Goal: Check status: Check status

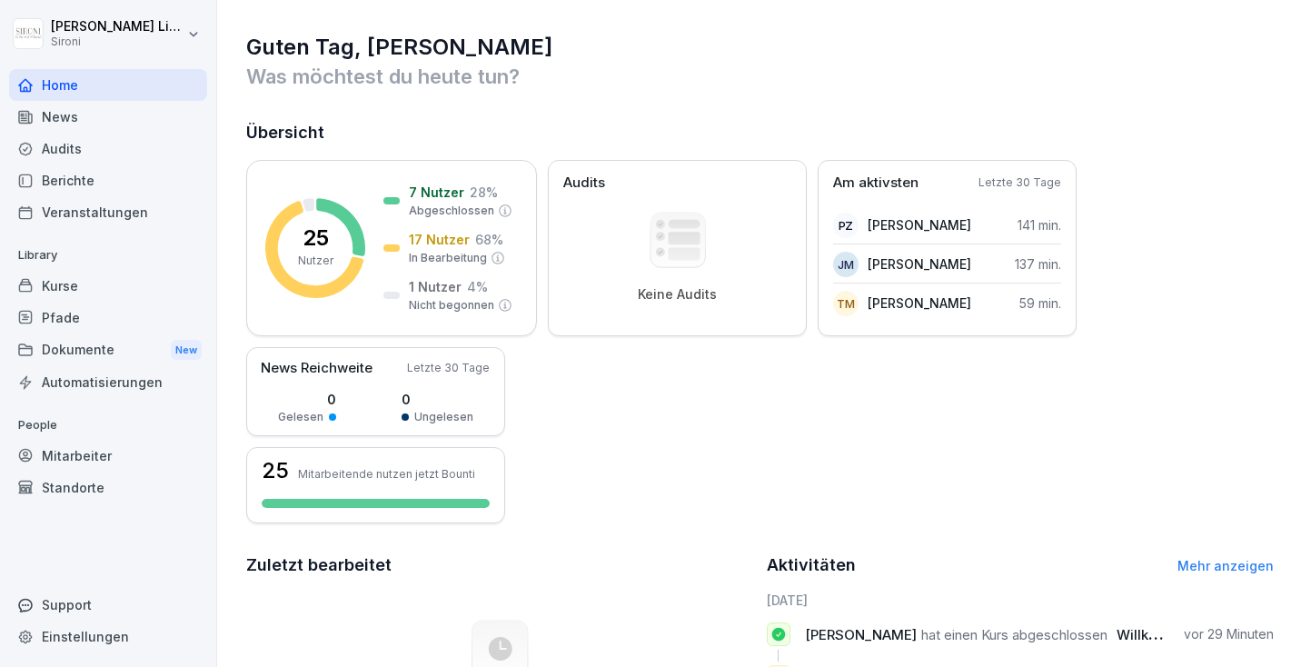
click at [73, 286] on div "Kurse" at bounding box center [108, 286] width 198 height 32
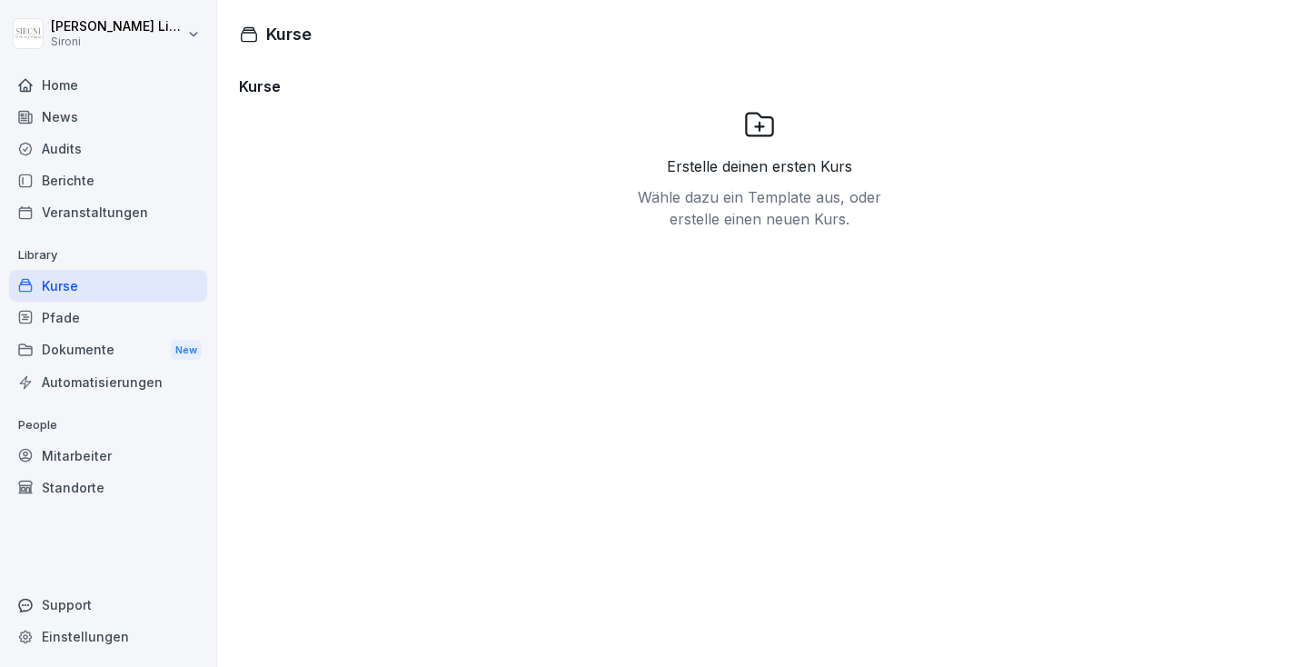
click at [87, 438] on p "People" at bounding box center [108, 425] width 198 height 29
click at [81, 461] on div "Mitarbeiter" at bounding box center [108, 456] width 198 height 32
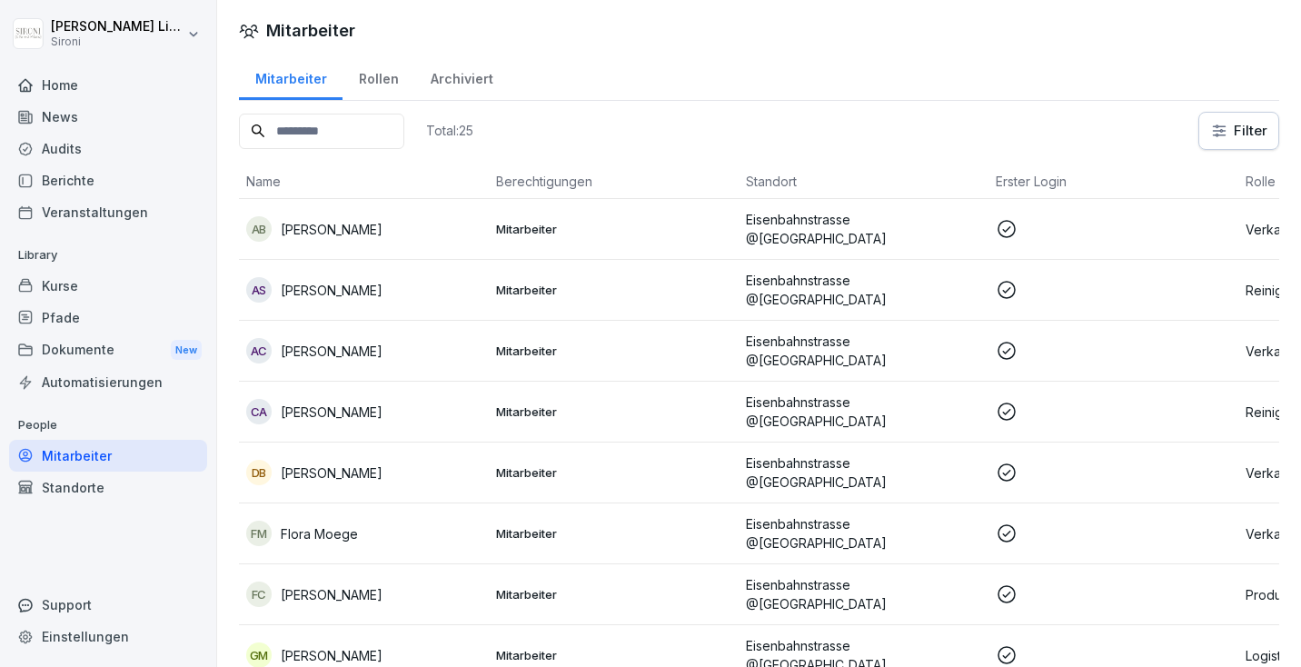
click at [1240, 140] on html "[PERSON_NAME] Home News Audits Berichte Veranstaltungen Library Kurse Pfade Dok…" at bounding box center [650, 333] width 1301 height 667
click at [1219, 118] on html "[PERSON_NAME] Home News Audits Berichte Veranstaltungen Library Kurse Pfade Dok…" at bounding box center [650, 333] width 1301 height 667
click at [1240, 132] on html "[PERSON_NAME] Home News Audits Berichte Veranstaltungen Library Kurse Pfade Dok…" at bounding box center [650, 333] width 1301 height 667
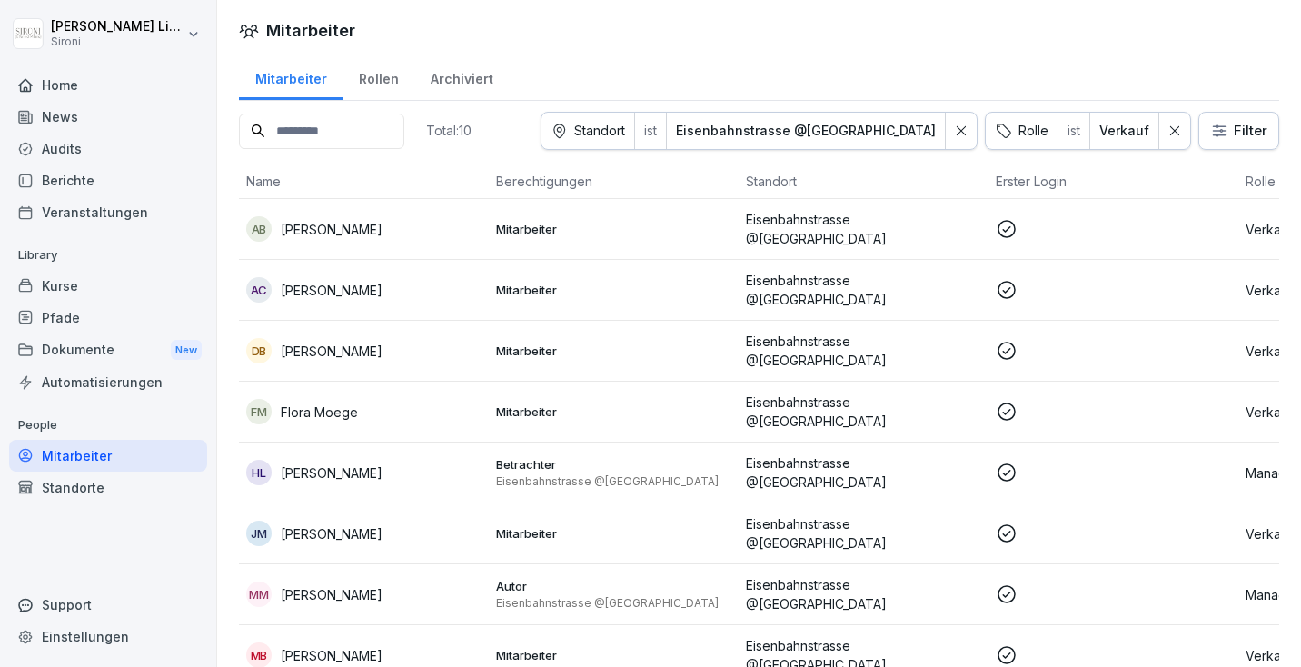
click at [853, 223] on p "Eisenbahnstrasse @[GEOGRAPHIC_DATA]" at bounding box center [863, 229] width 235 height 38
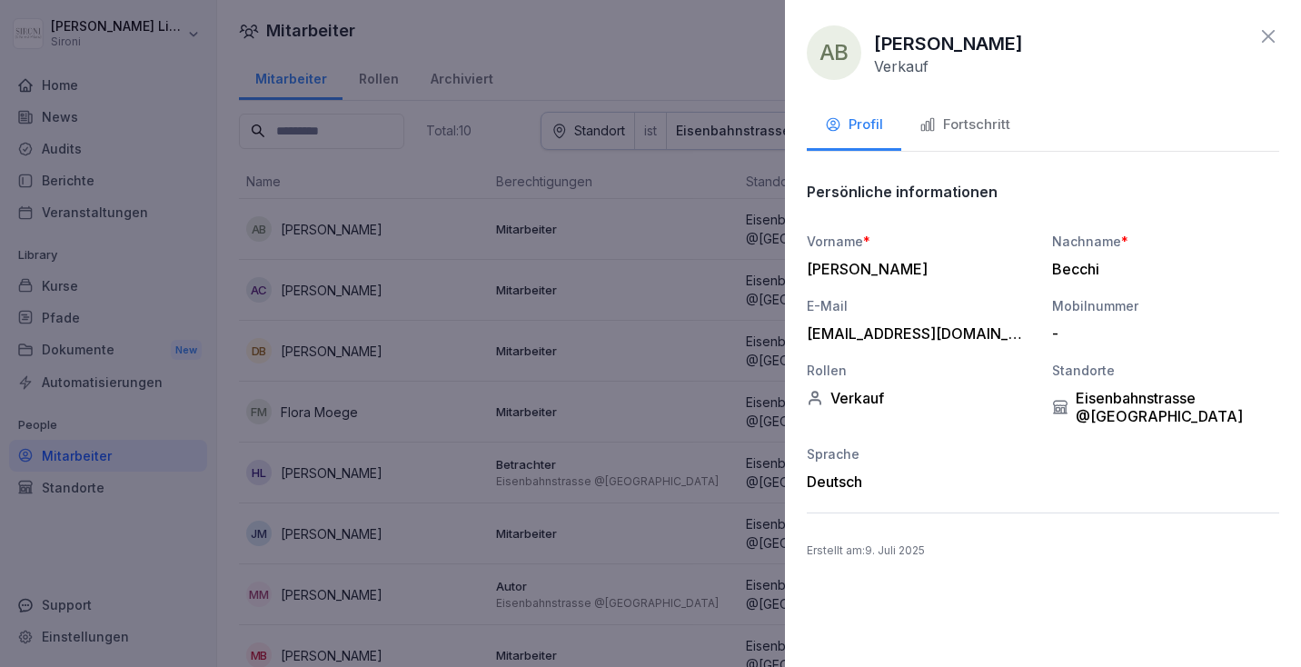
click at [965, 116] on div "Fortschritt" at bounding box center [965, 125] width 91 height 21
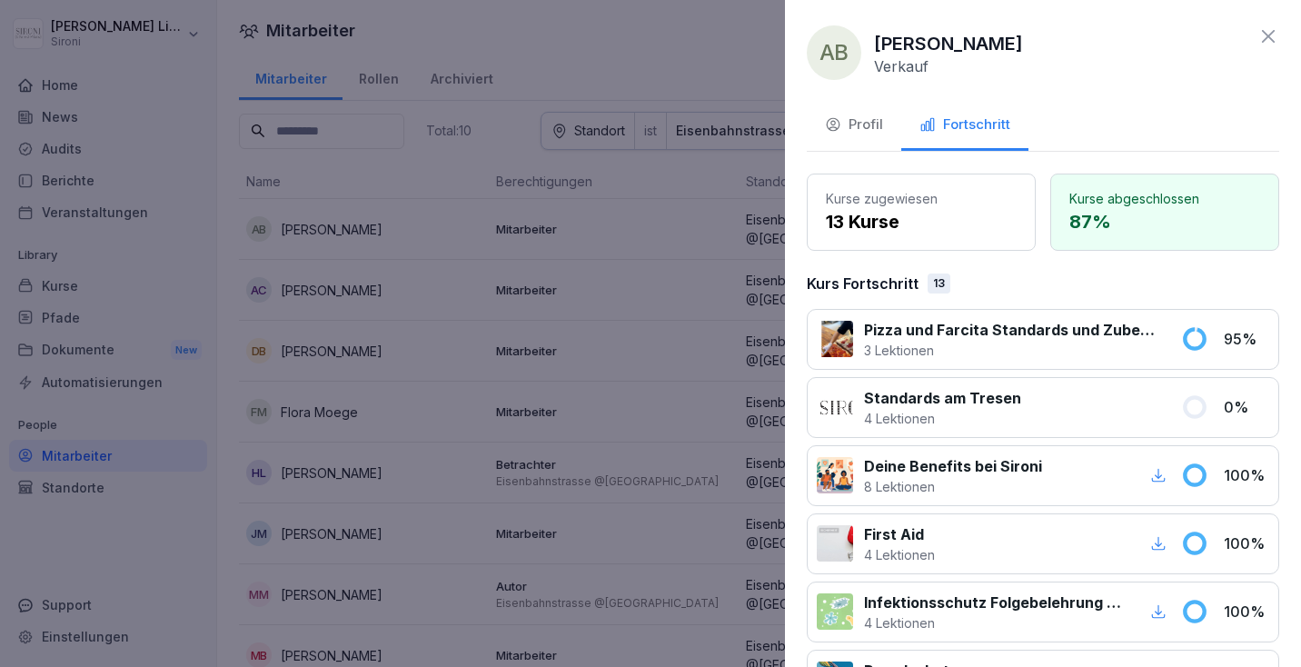
click at [742, 83] on div at bounding box center [650, 333] width 1301 height 667
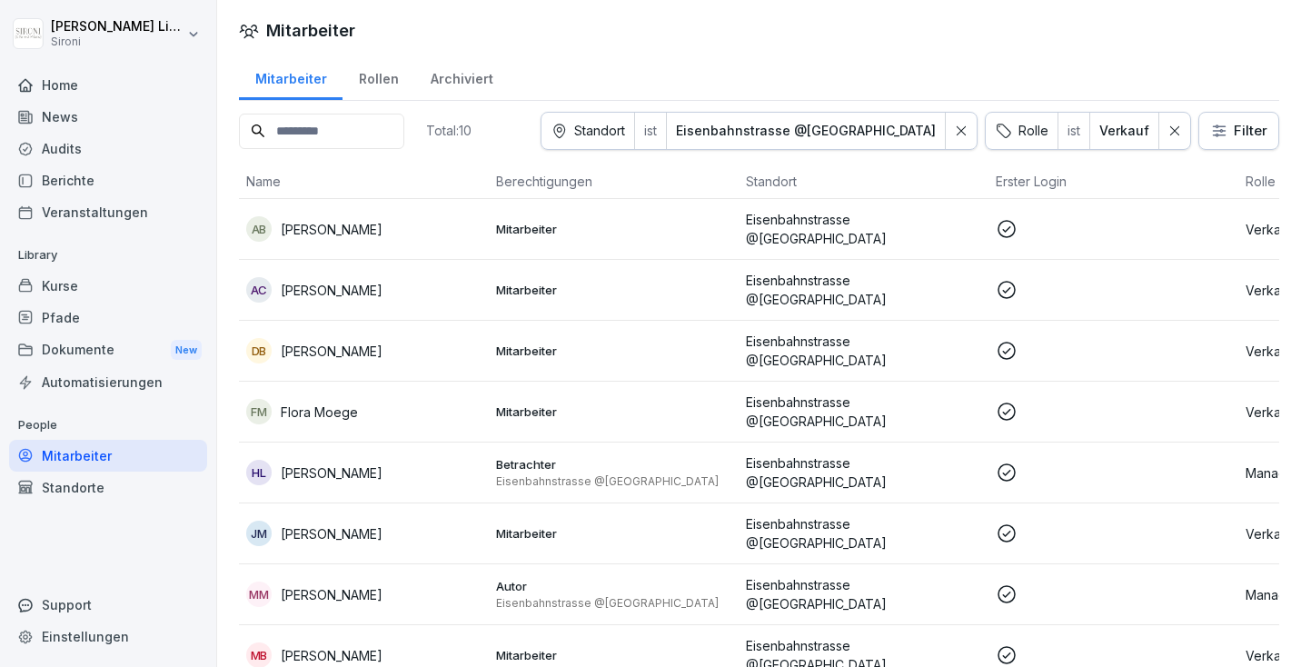
click at [792, 232] on p "Eisenbahnstrasse @[GEOGRAPHIC_DATA]" at bounding box center [863, 229] width 235 height 38
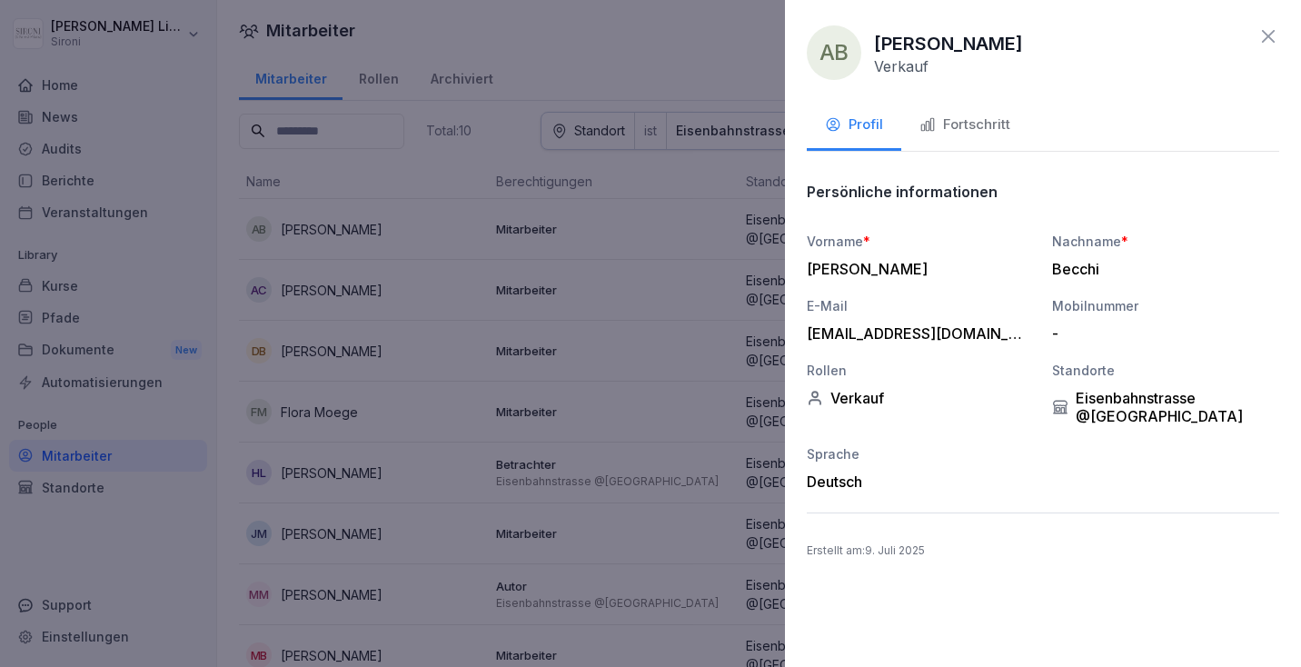
click at [972, 117] on div "Fortschritt" at bounding box center [965, 125] width 91 height 21
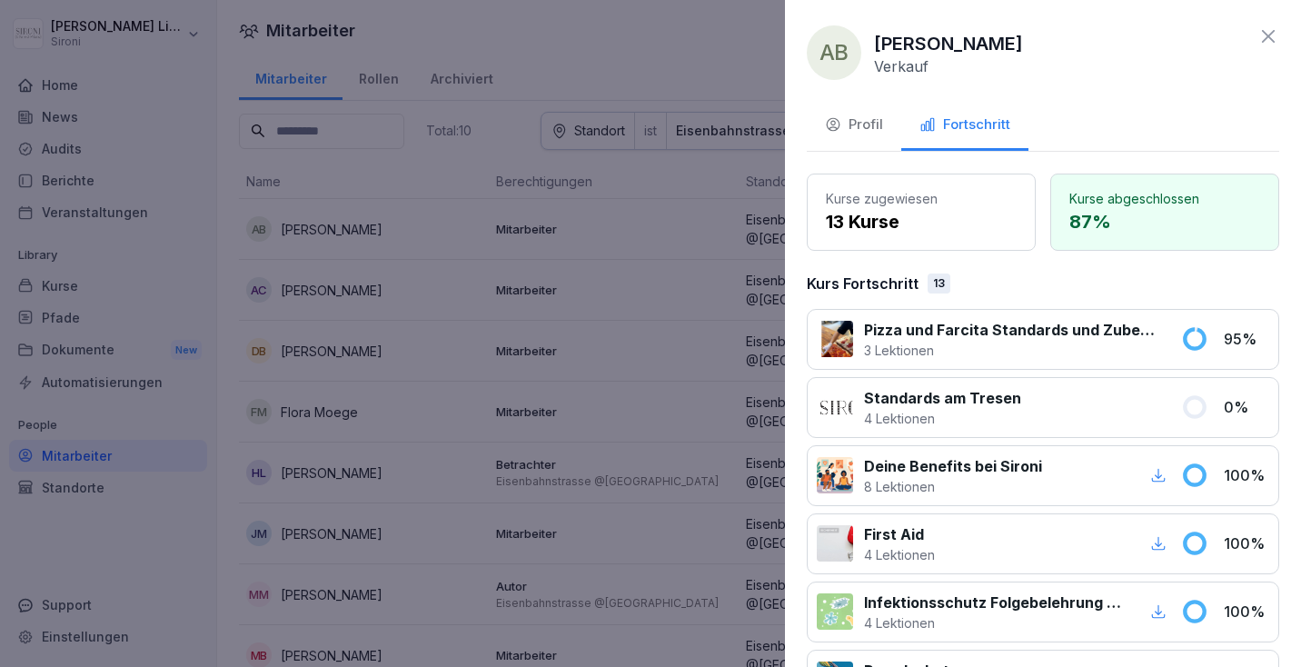
click at [509, 243] on div at bounding box center [650, 333] width 1301 height 667
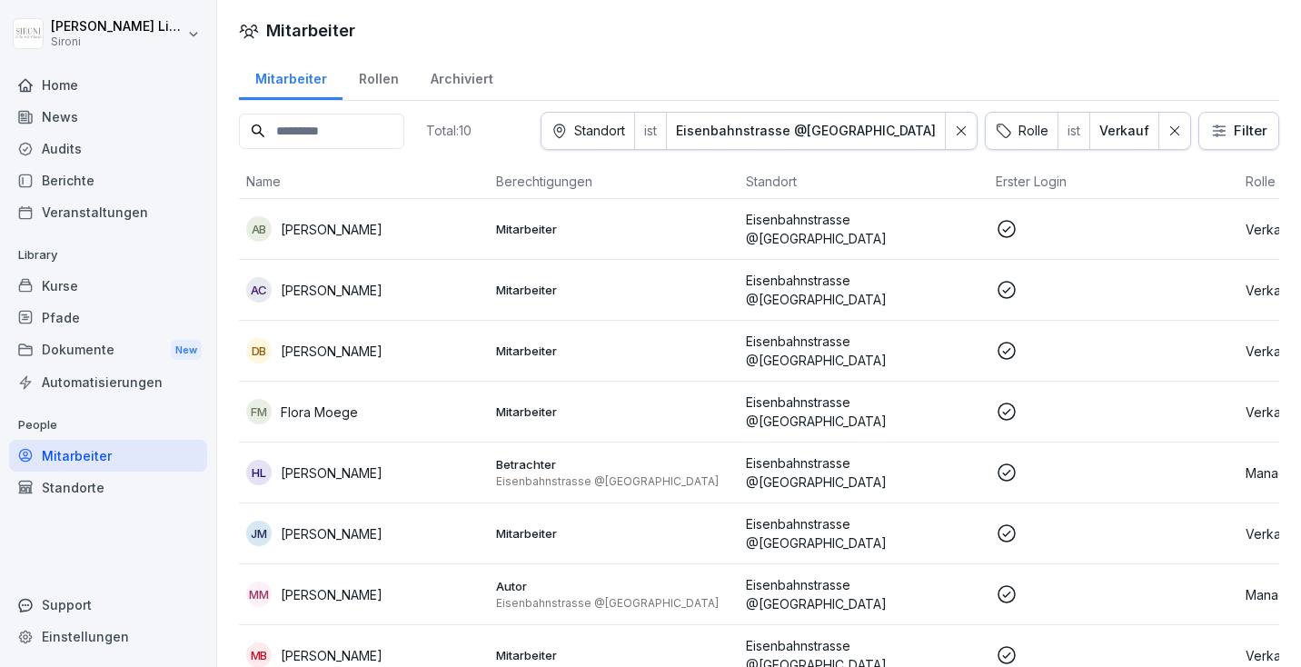
click at [556, 282] on p "Mitarbeiter" at bounding box center [613, 290] width 235 height 16
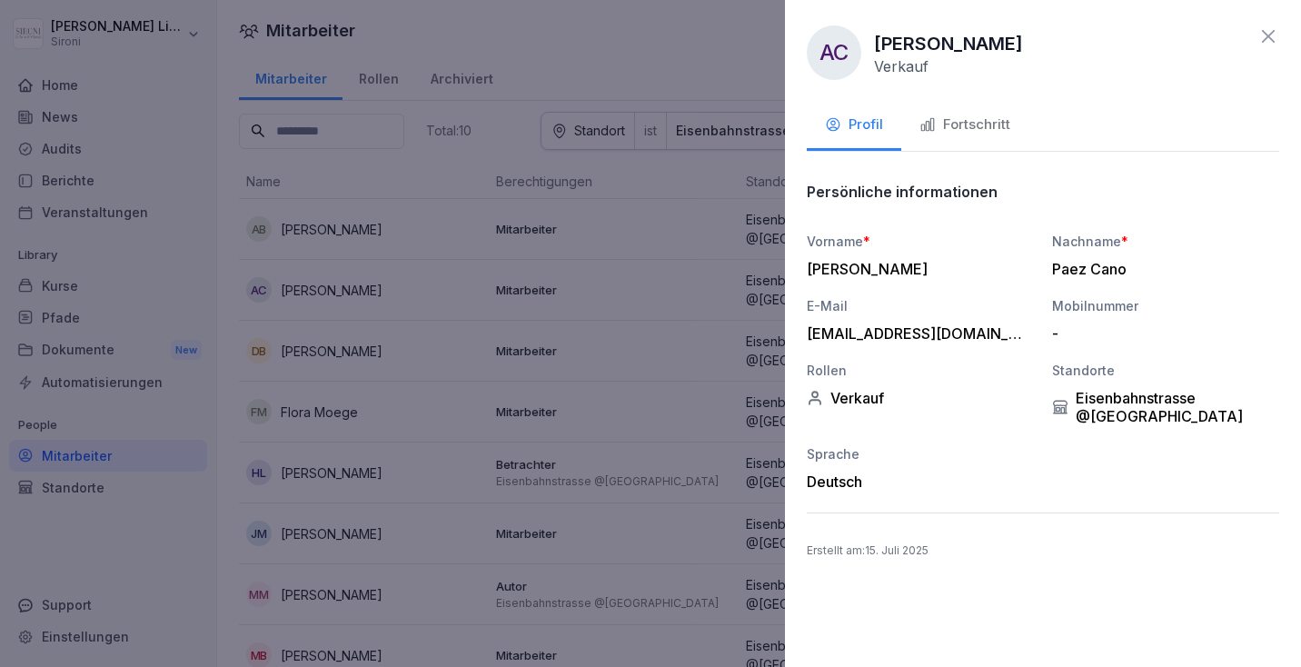
click at [973, 121] on div "Fortschritt" at bounding box center [965, 125] width 91 height 21
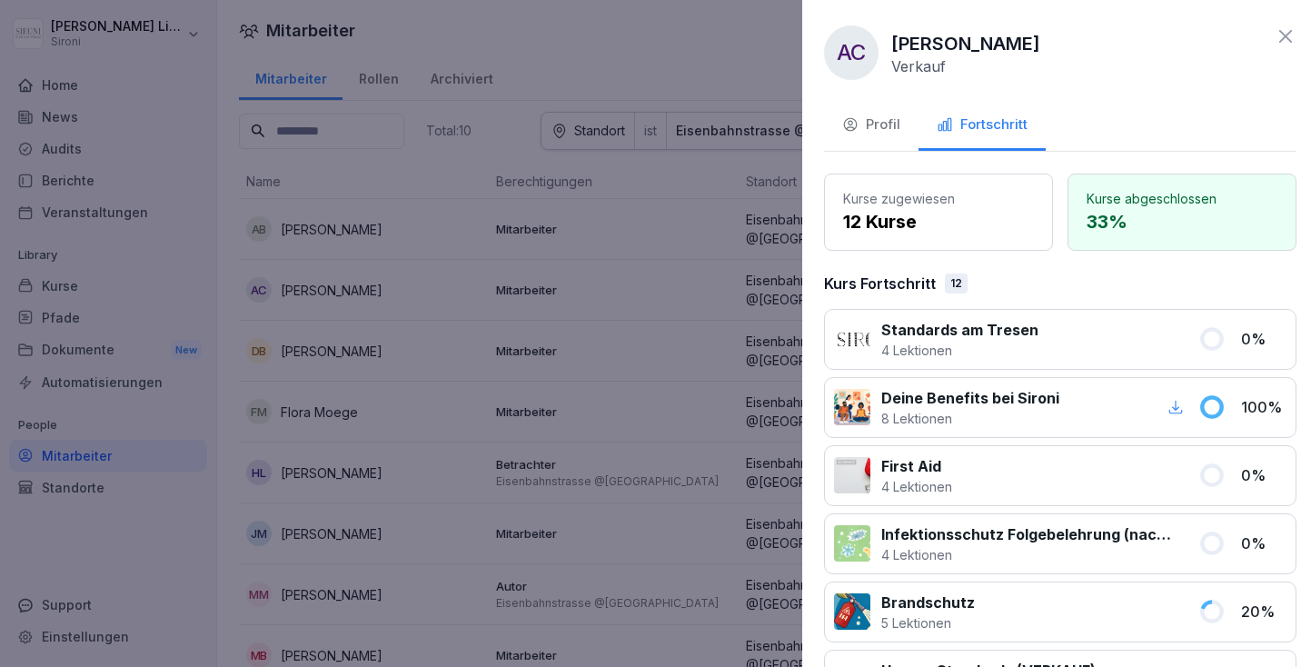
click at [694, 199] on div at bounding box center [650, 333] width 1301 height 667
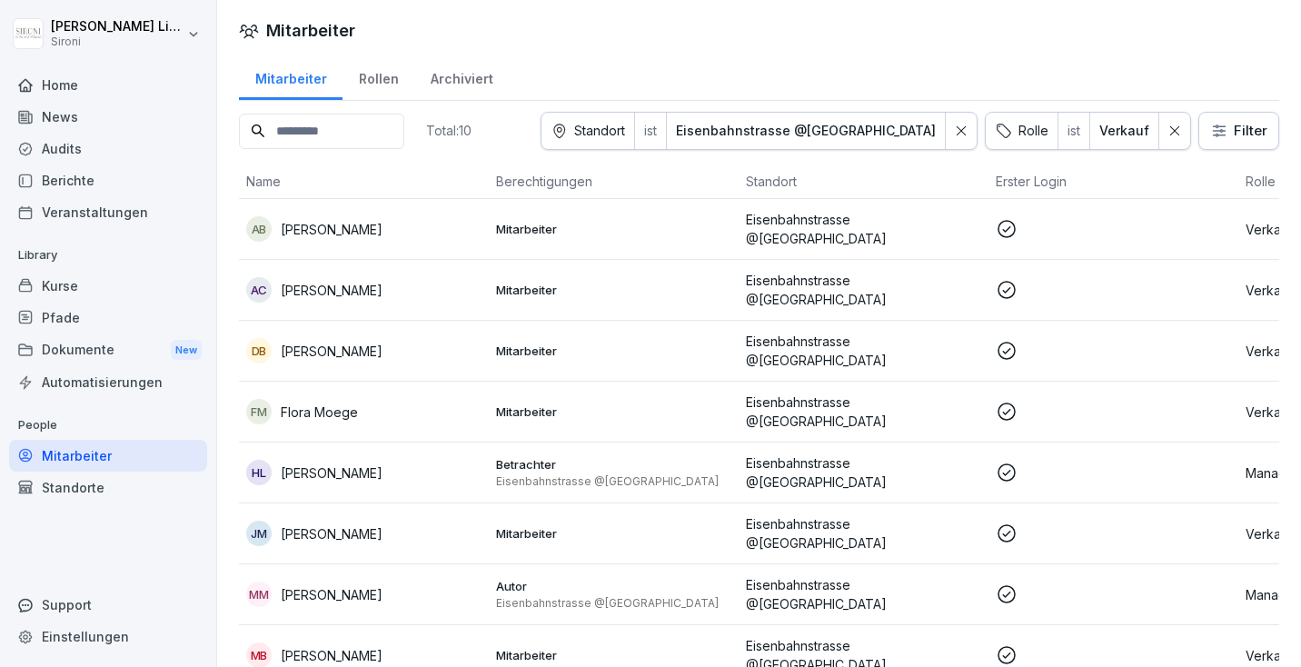
click at [608, 347] on p "Mitarbeiter" at bounding box center [613, 351] width 235 height 16
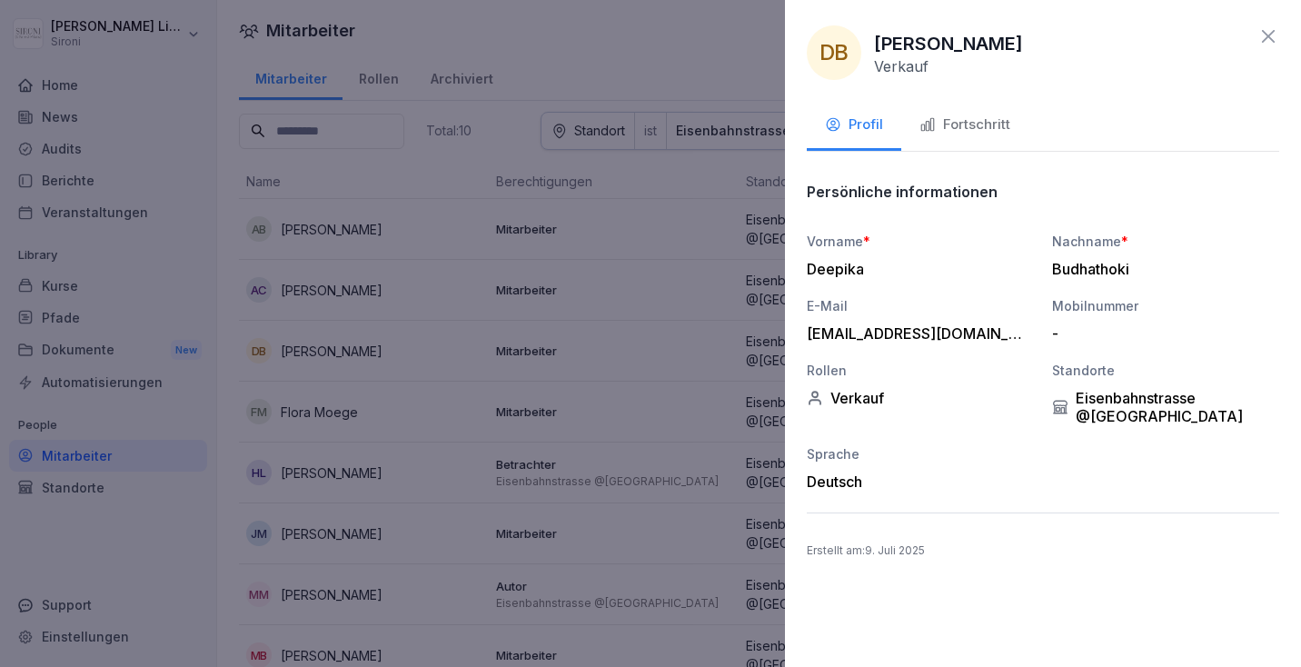
click at [929, 117] on icon "button" at bounding box center [928, 124] width 16 height 16
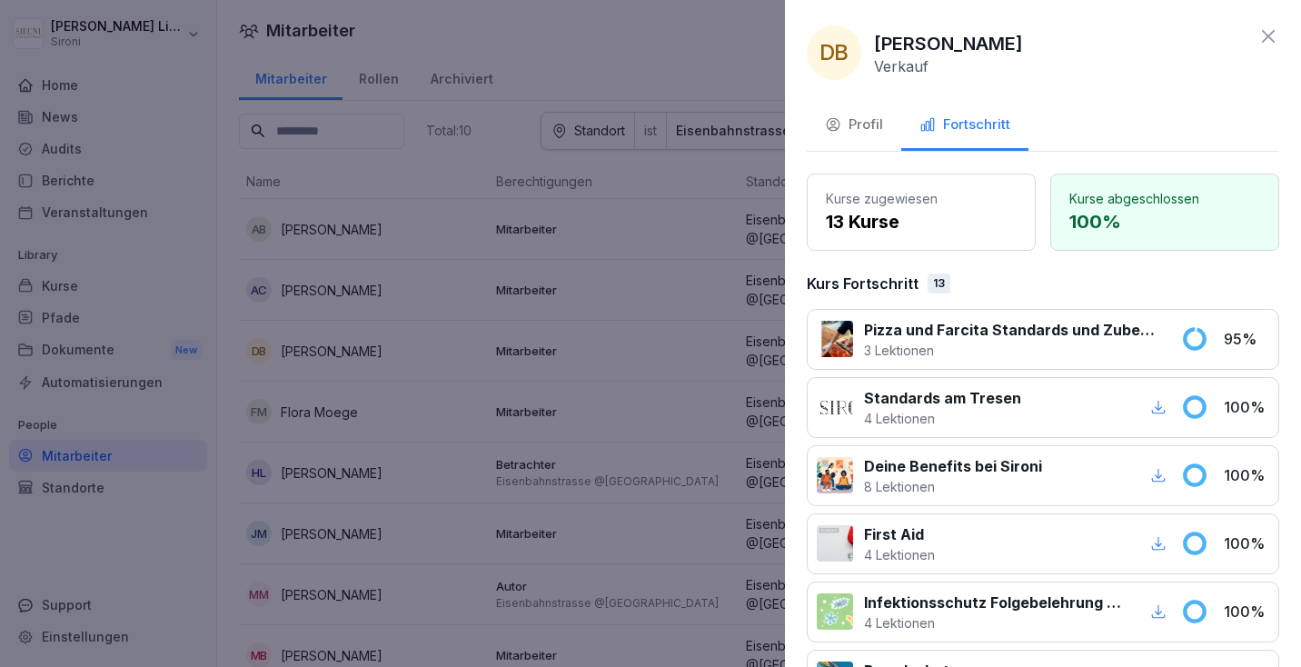
click at [708, 271] on div at bounding box center [650, 333] width 1301 height 667
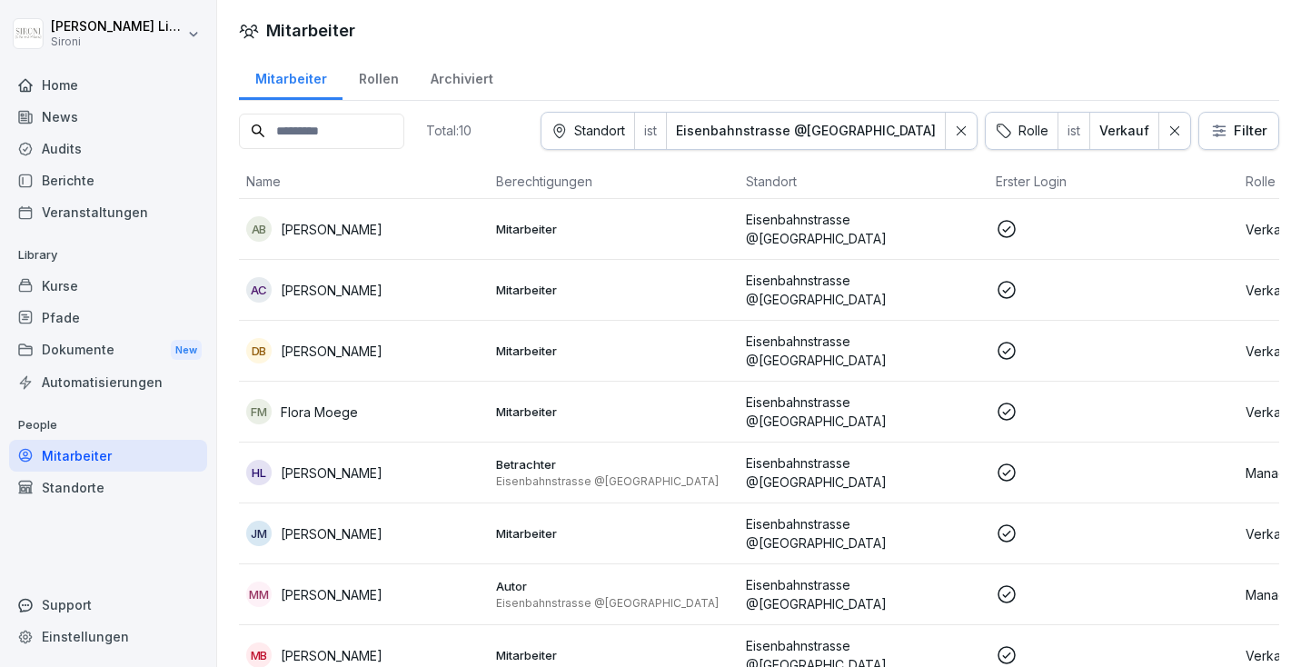
click at [670, 403] on p "Mitarbeiter" at bounding box center [613, 411] width 235 height 16
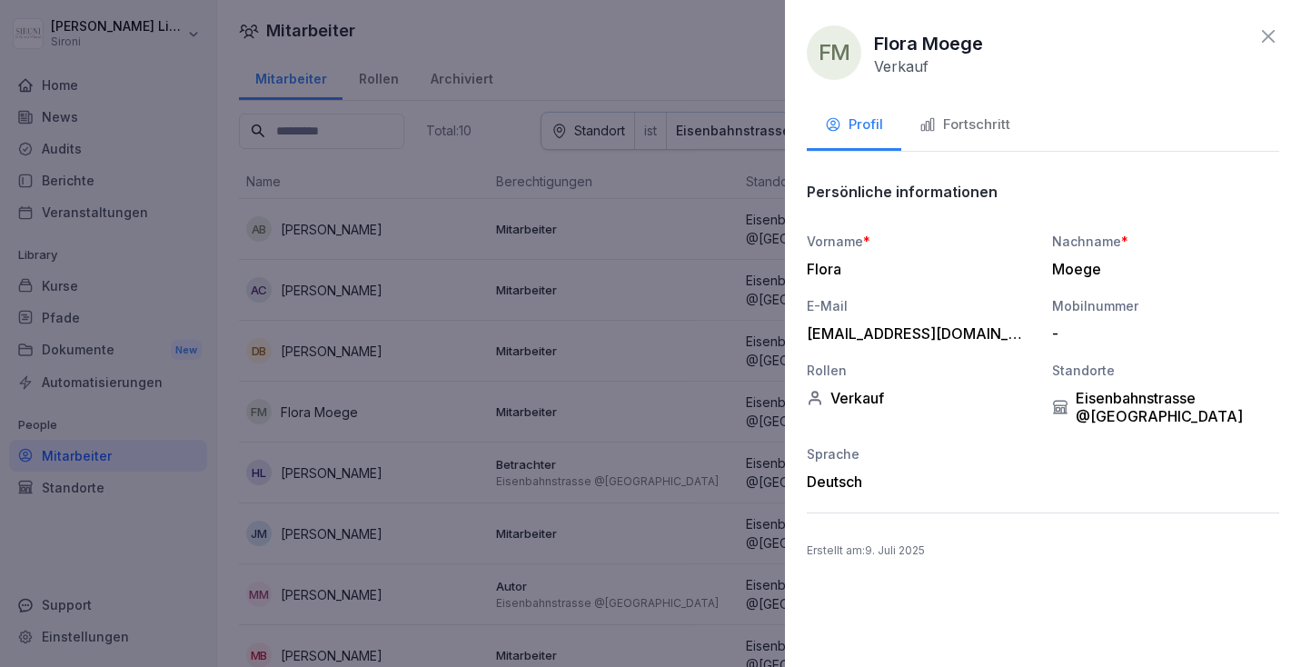
click at [981, 126] on div "Fortschritt" at bounding box center [965, 125] width 91 height 21
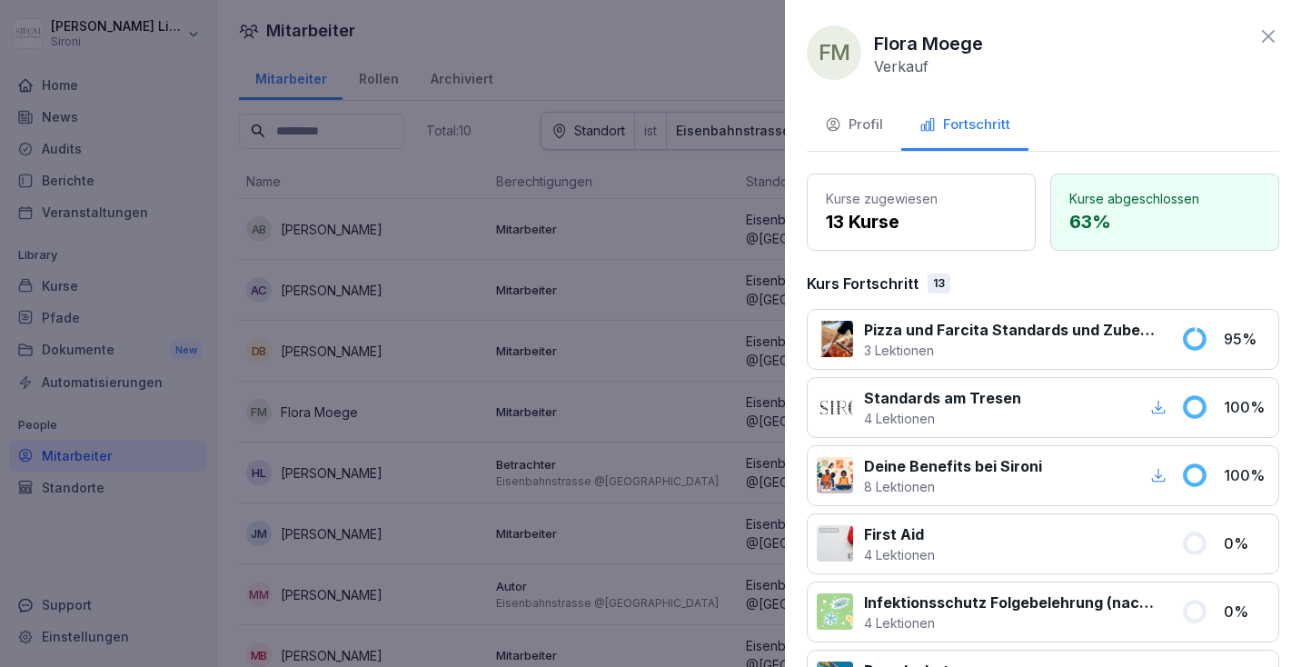
click at [647, 304] on div at bounding box center [650, 333] width 1301 height 667
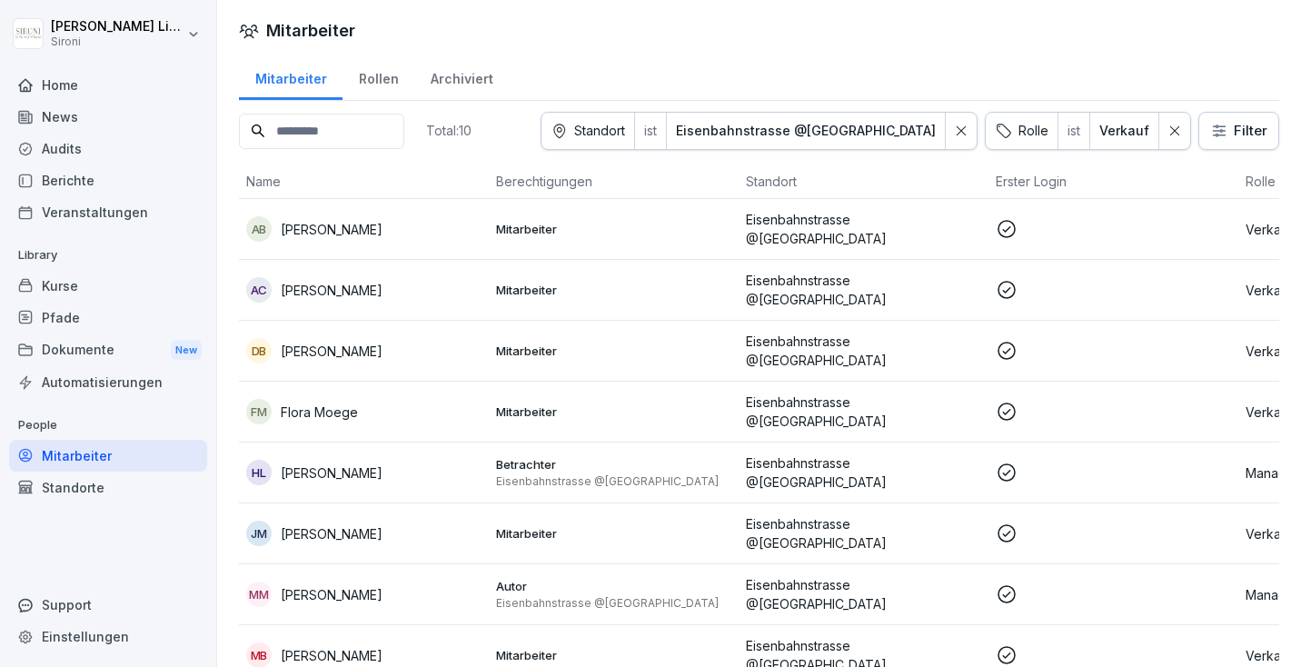
click at [662, 456] on p "Betrachter" at bounding box center [613, 464] width 235 height 16
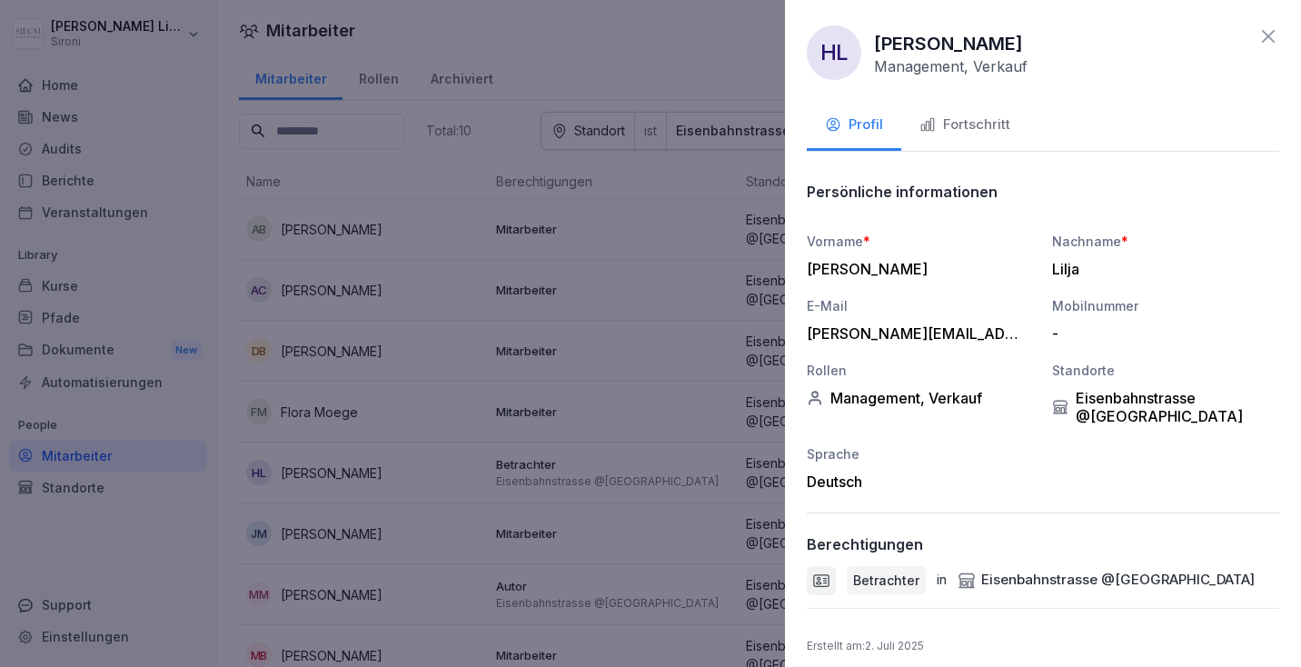
click at [982, 126] on div "Fortschritt" at bounding box center [965, 125] width 91 height 21
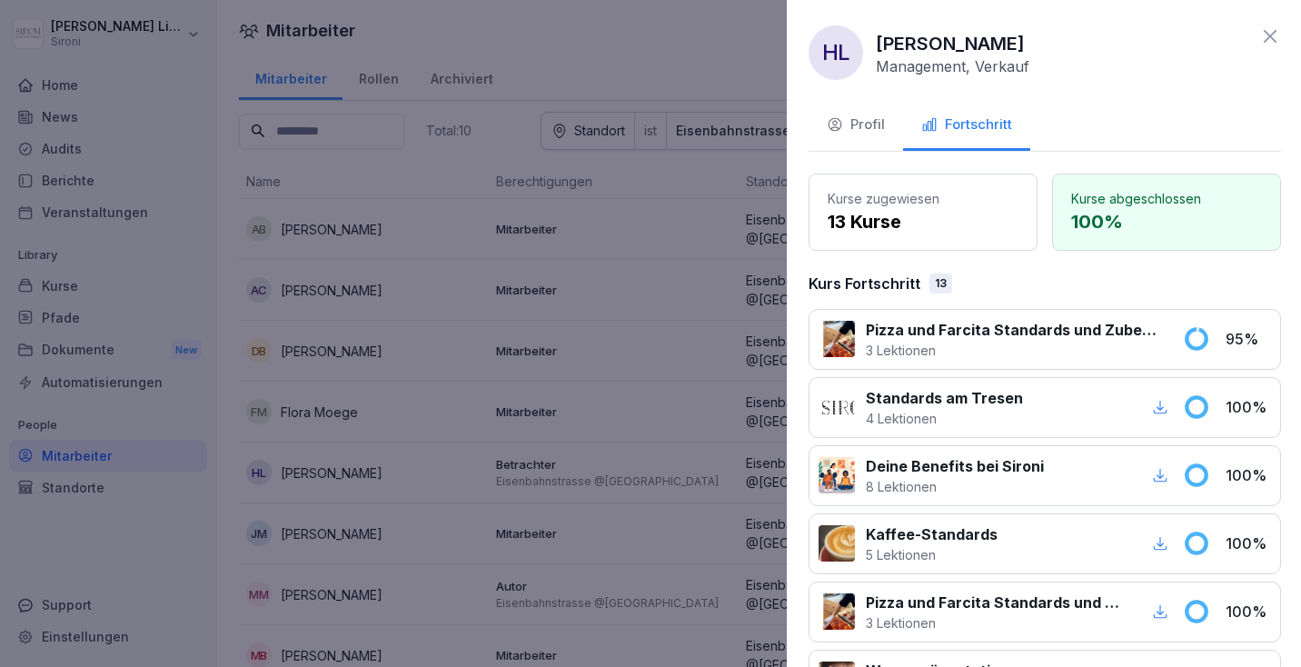
click at [724, 251] on div at bounding box center [650, 333] width 1301 height 667
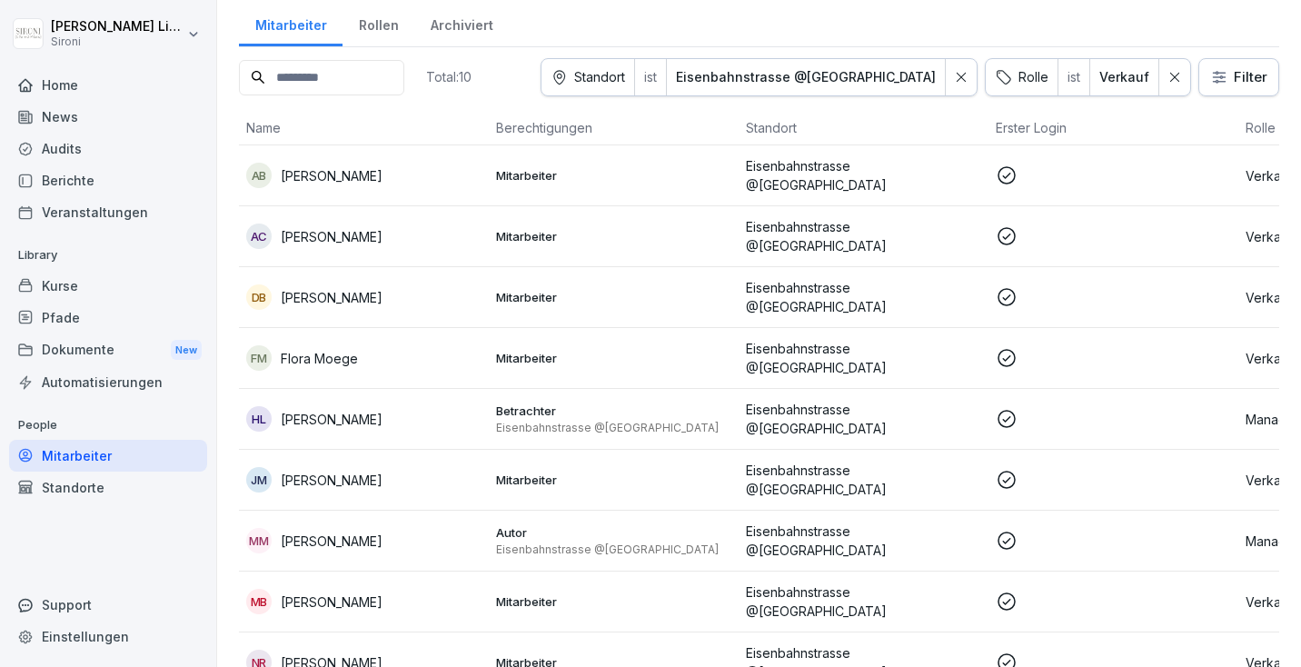
scroll to position [57, 0]
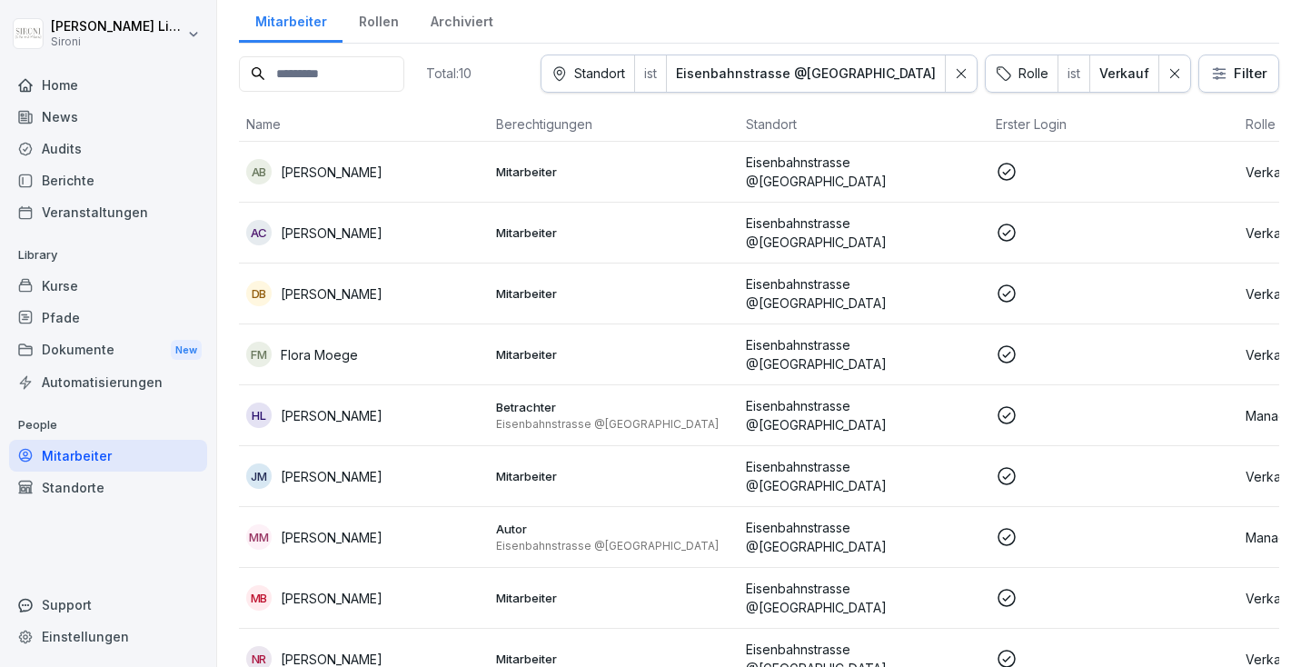
click at [682, 468] on p "Mitarbeiter" at bounding box center [613, 476] width 235 height 16
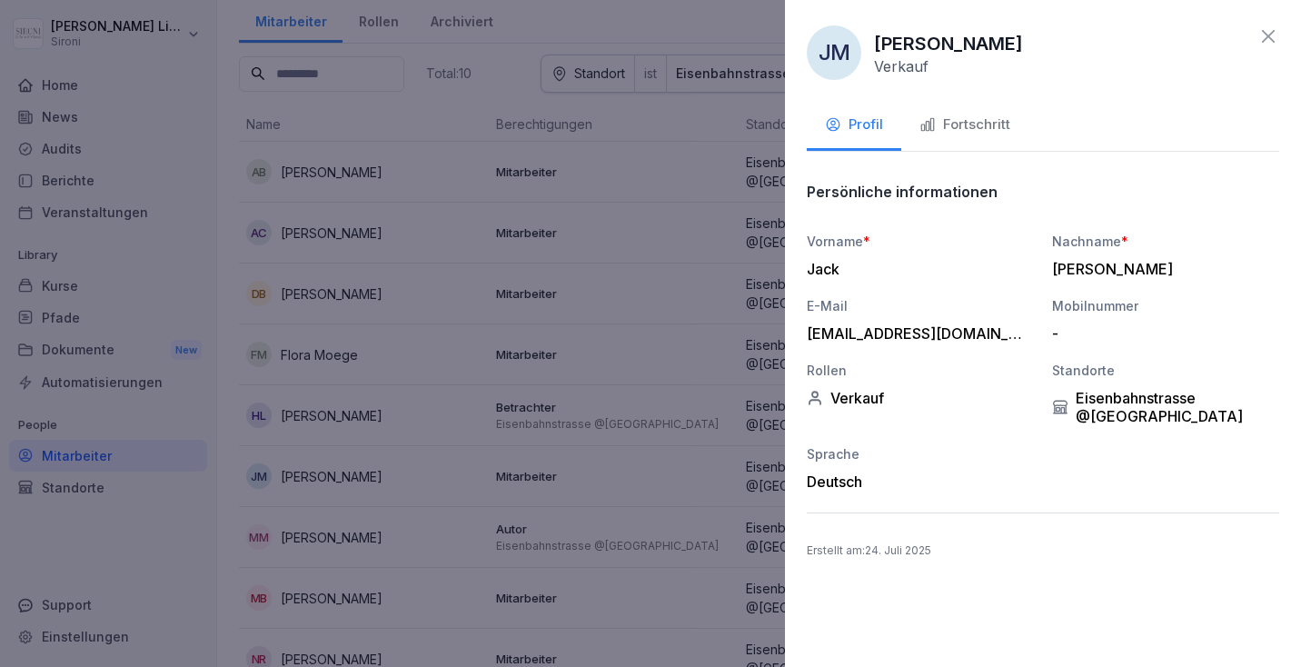
click at [972, 130] on div "Fortschritt" at bounding box center [965, 125] width 91 height 21
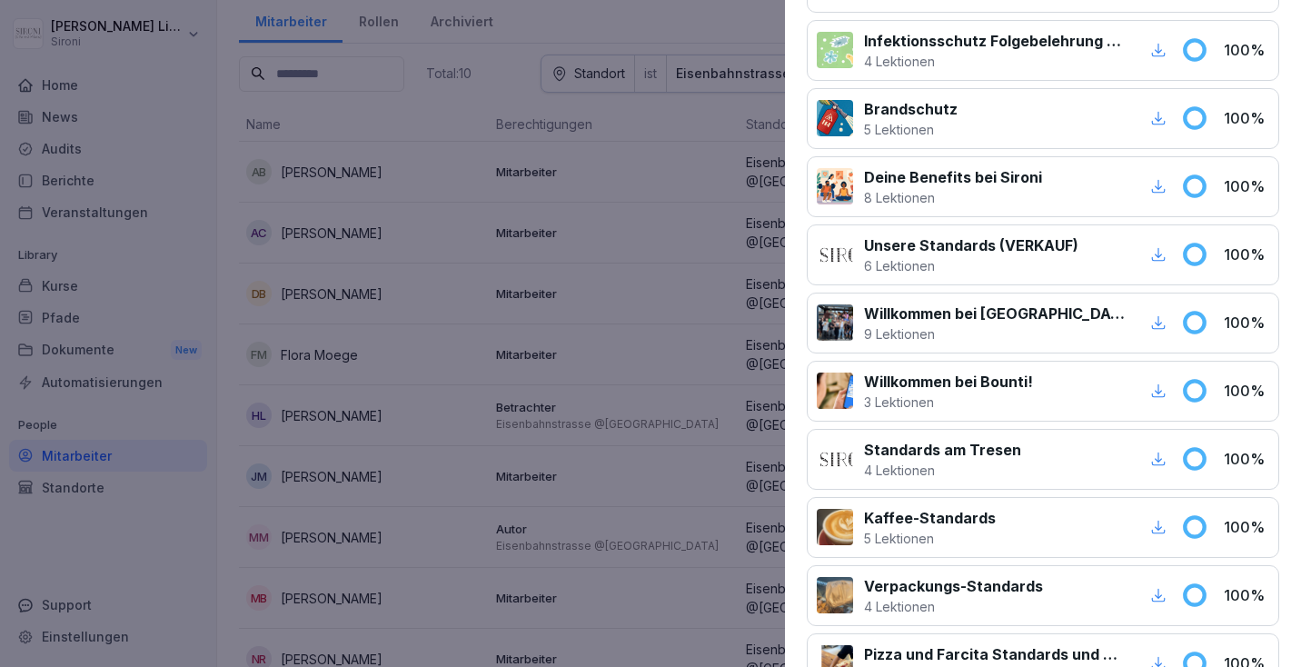
scroll to position [433, 0]
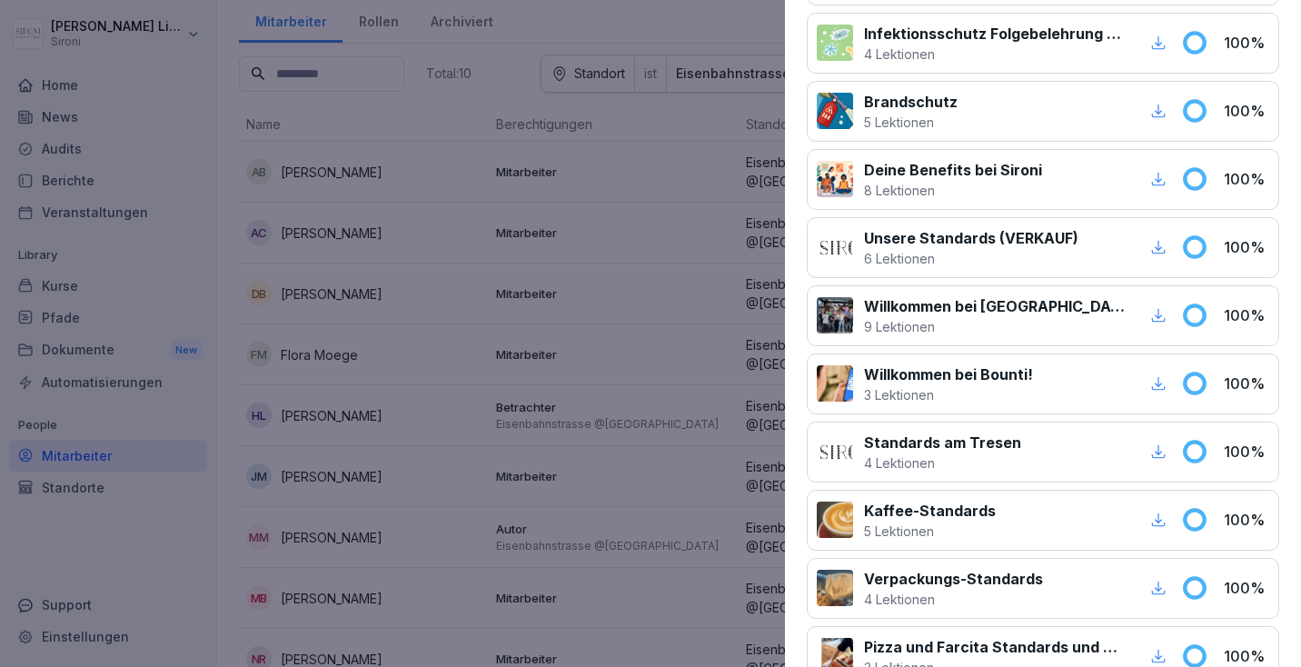
click at [651, 349] on div at bounding box center [650, 333] width 1301 height 667
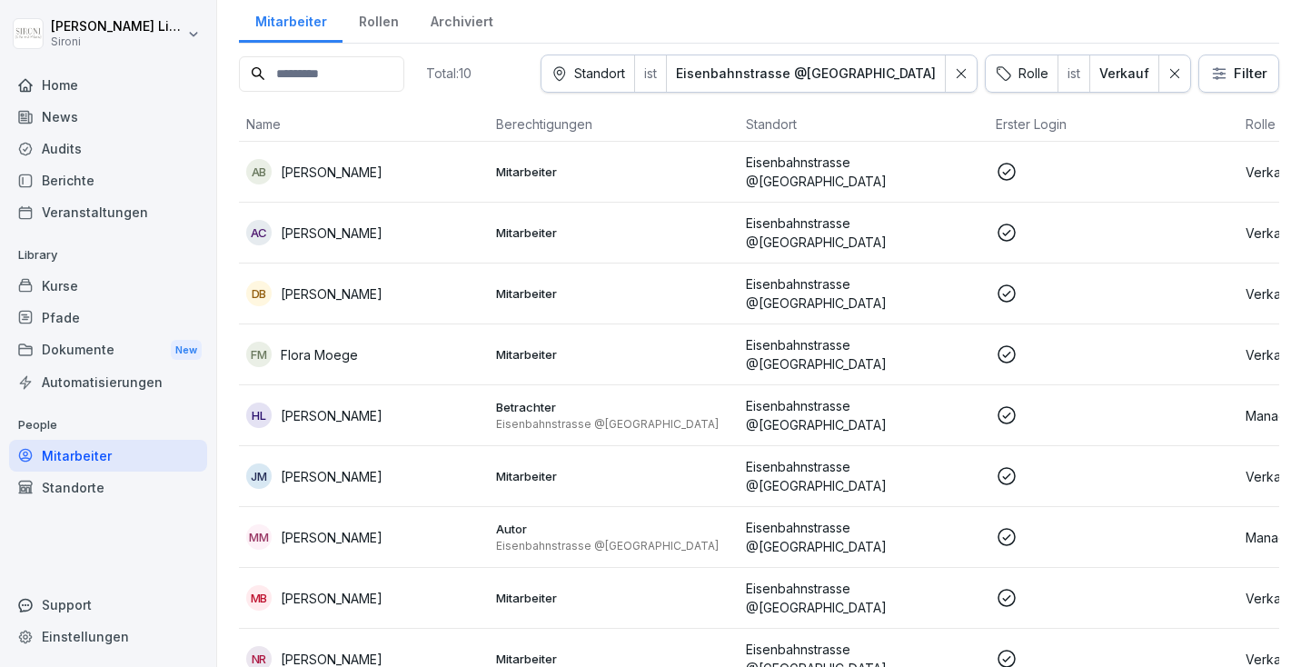
click at [679, 539] on p "Eisenbahnstrasse @[GEOGRAPHIC_DATA]" at bounding box center [613, 546] width 235 height 15
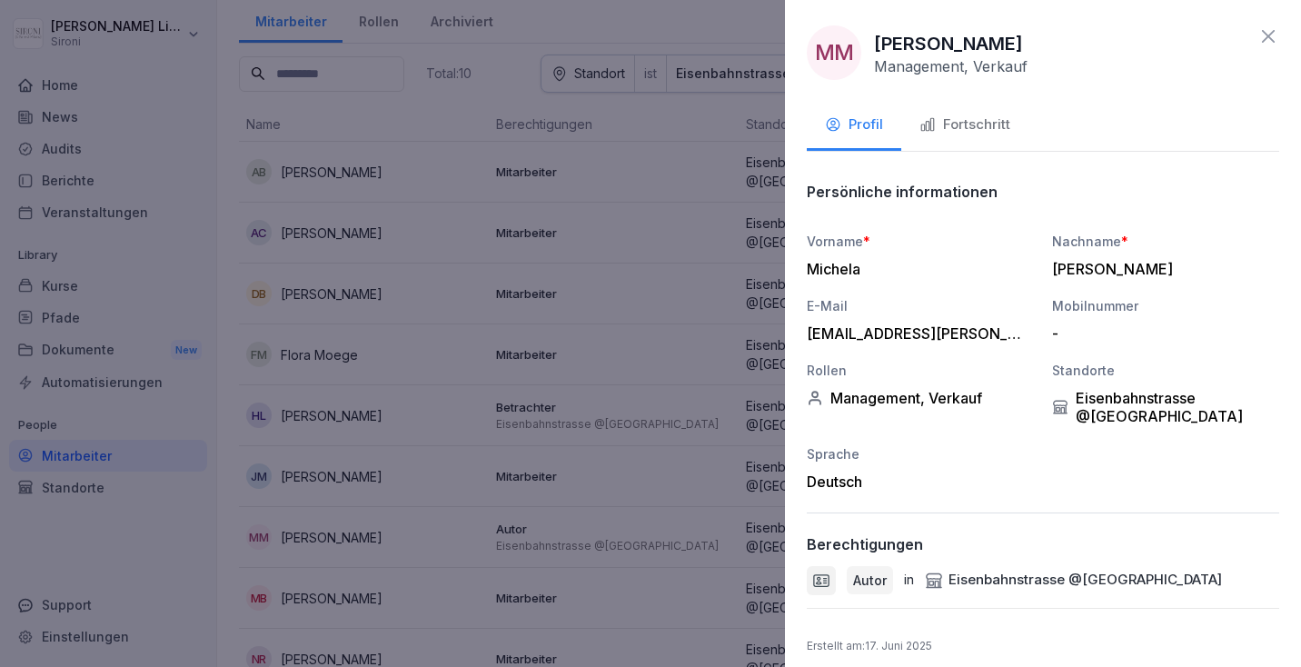
click at [964, 131] on div "Fortschritt" at bounding box center [965, 125] width 91 height 21
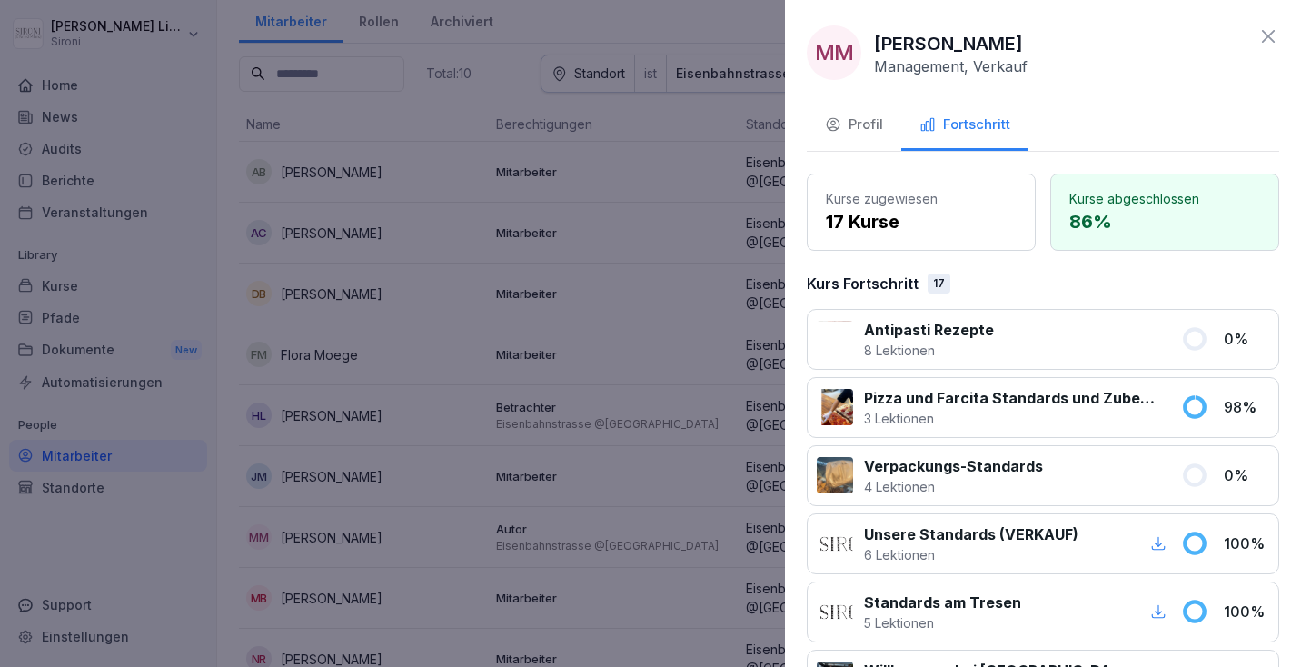
click at [704, 211] on div at bounding box center [650, 333] width 1301 height 667
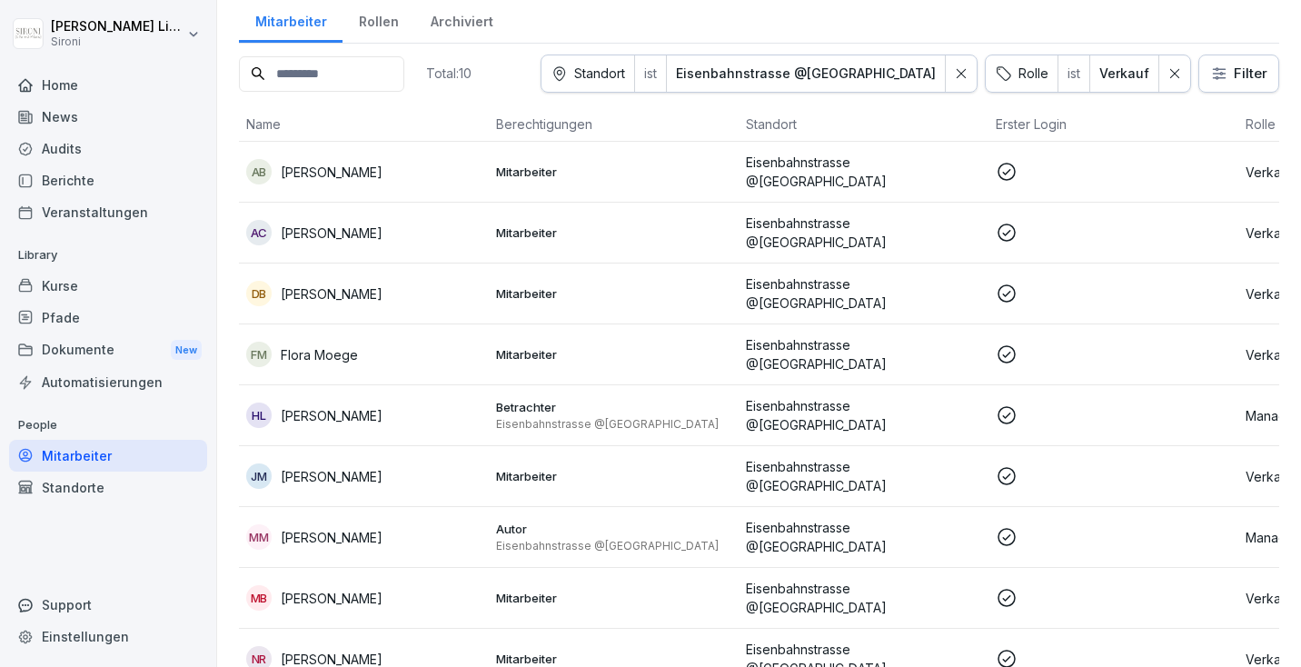
click at [613, 539] on p "Eisenbahnstrasse @[GEOGRAPHIC_DATA]" at bounding box center [613, 546] width 235 height 15
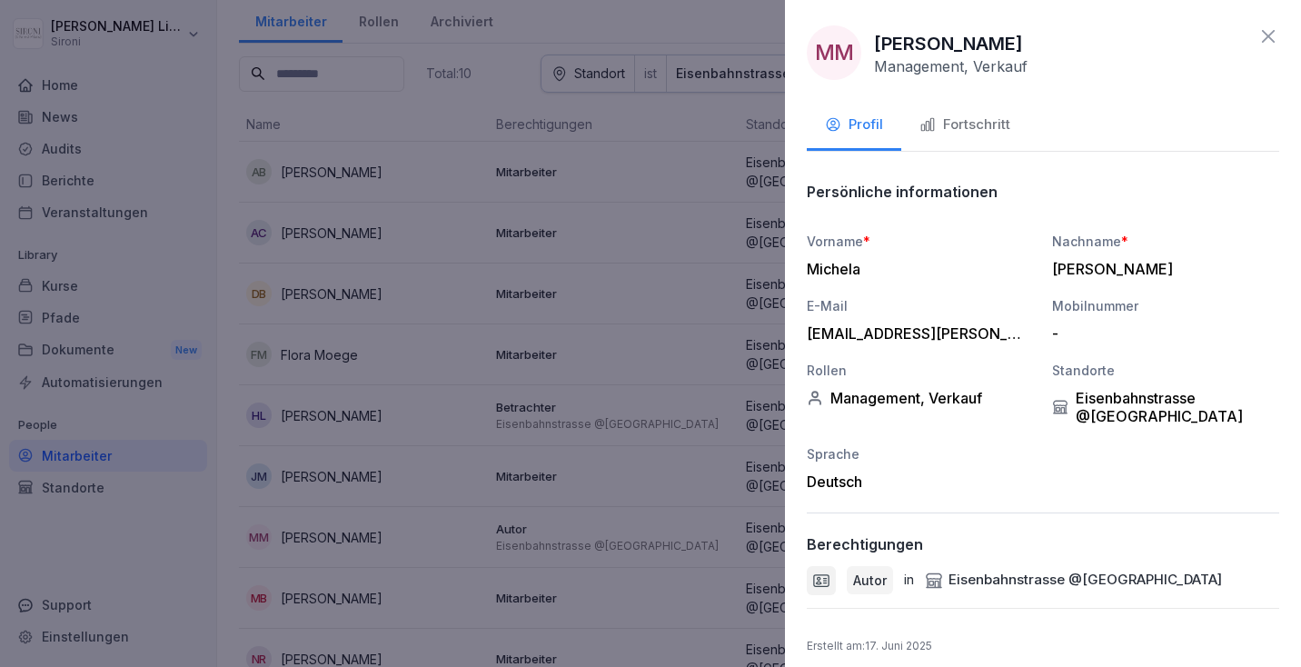
click at [998, 132] on div "Fortschritt" at bounding box center [965, 125] width 91 height 21
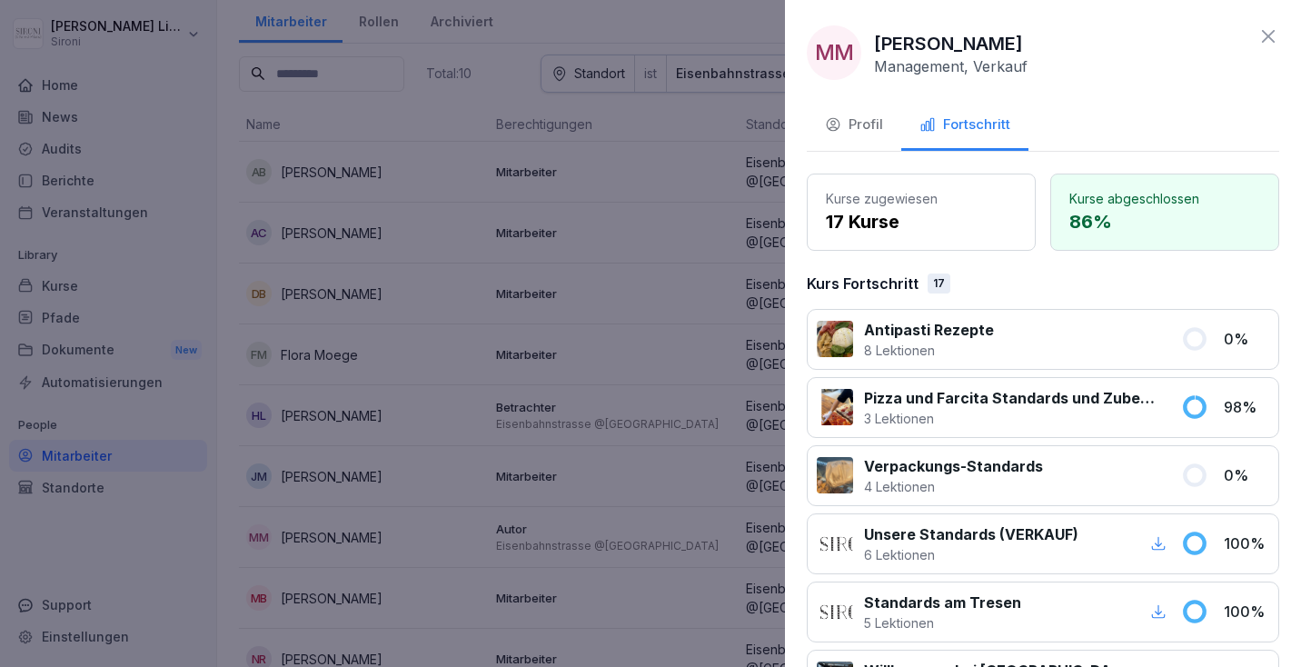
click at [597, 354] on div at bounding box center [650, 333] width 1301 height 667
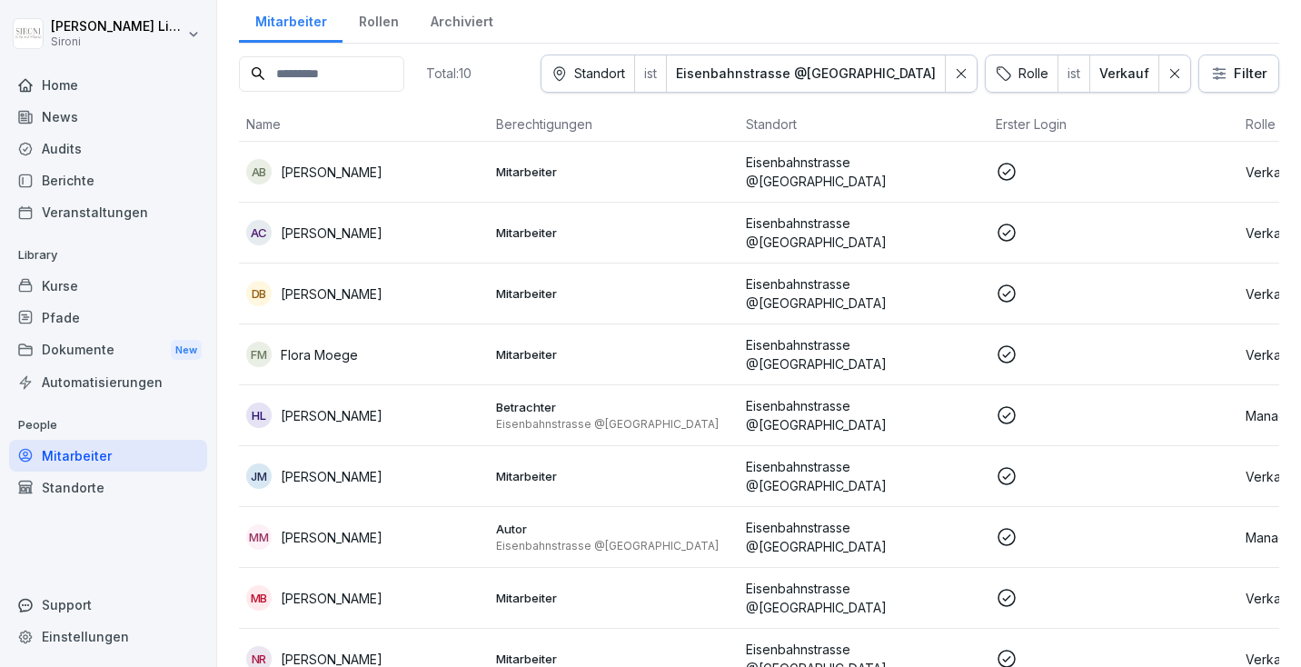
scroll to position [128, 0]
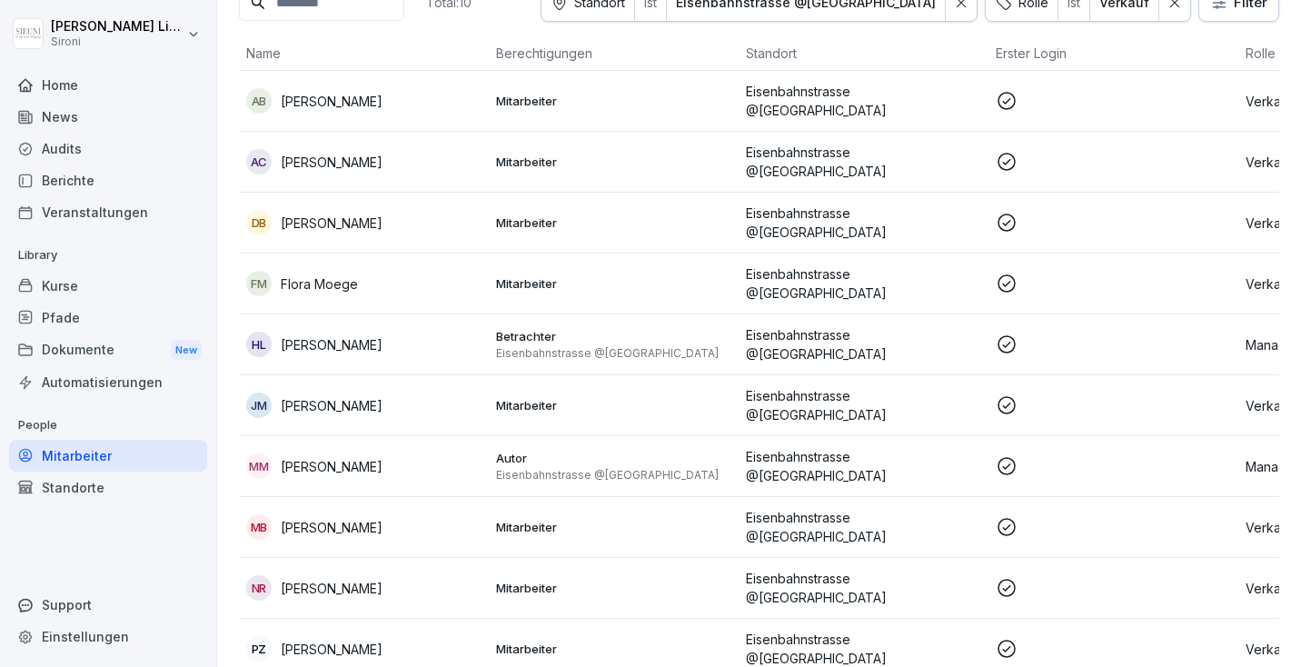
click at [641, 519] on p "Mitarbeiter" at bounding box center [613, 527] width 235 height 16
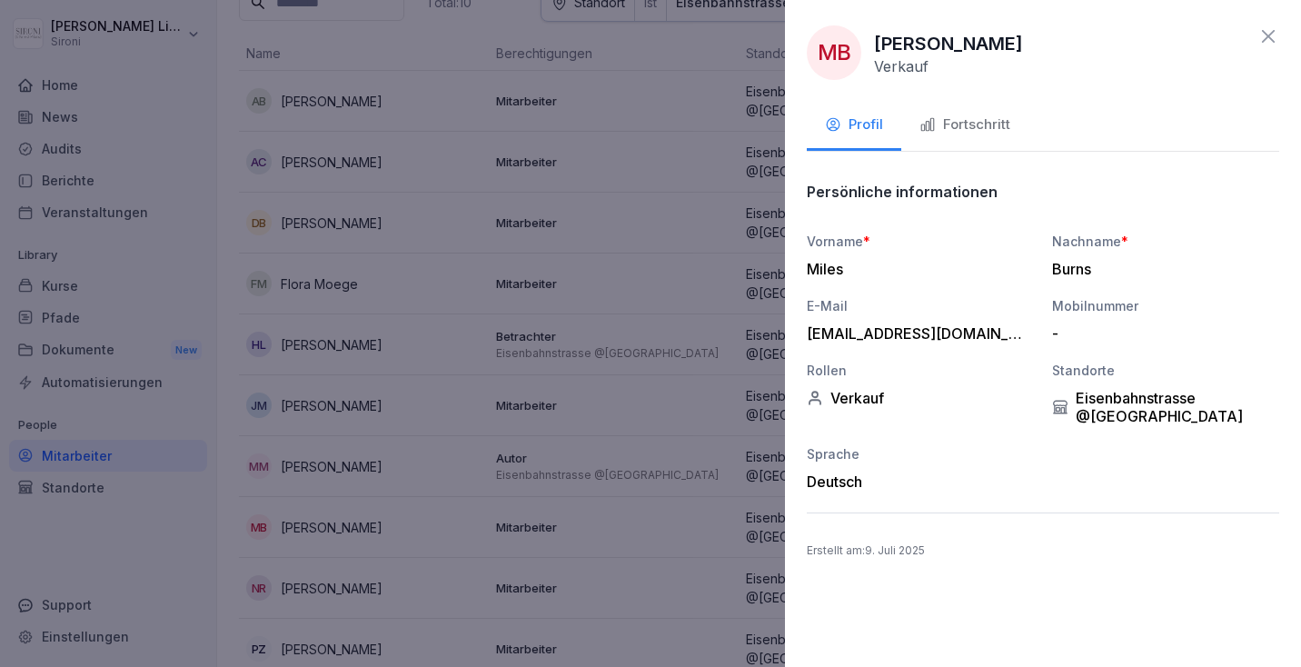
click at [956, 130] on div "Fortschritt" at bounding box center [965, 125] width 91 height 21
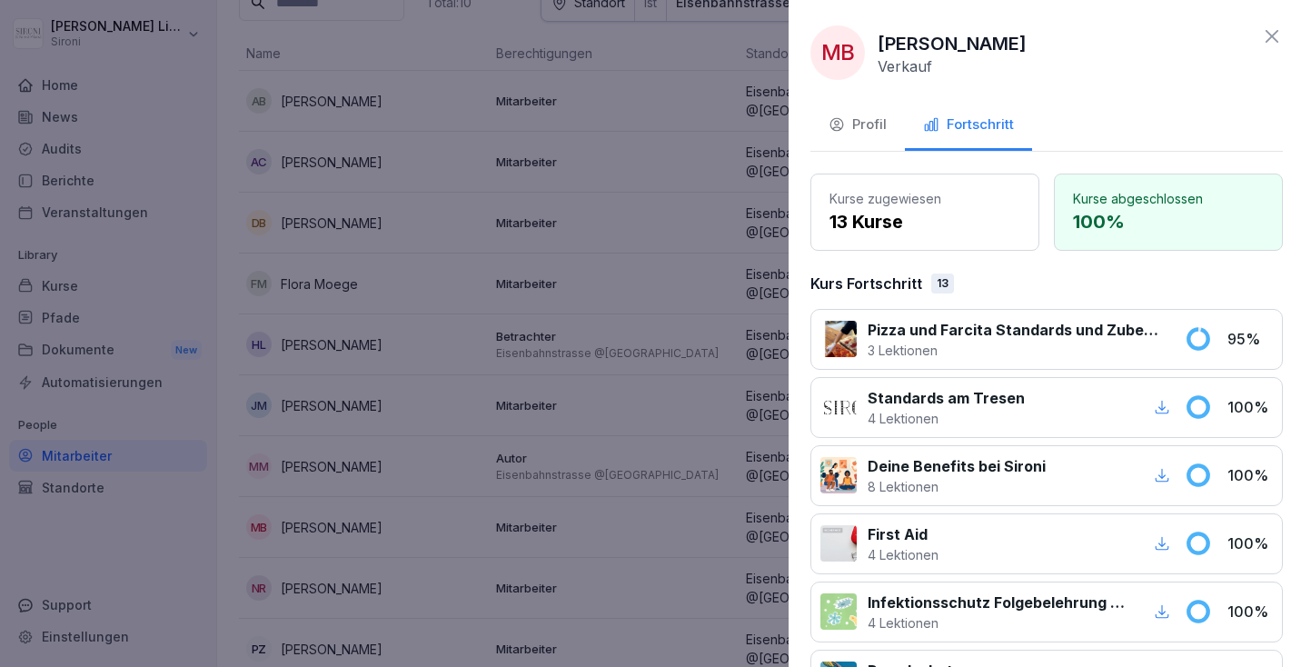
click at [671, 224] on div at bounding box center [650, 333] width 1301 height 667
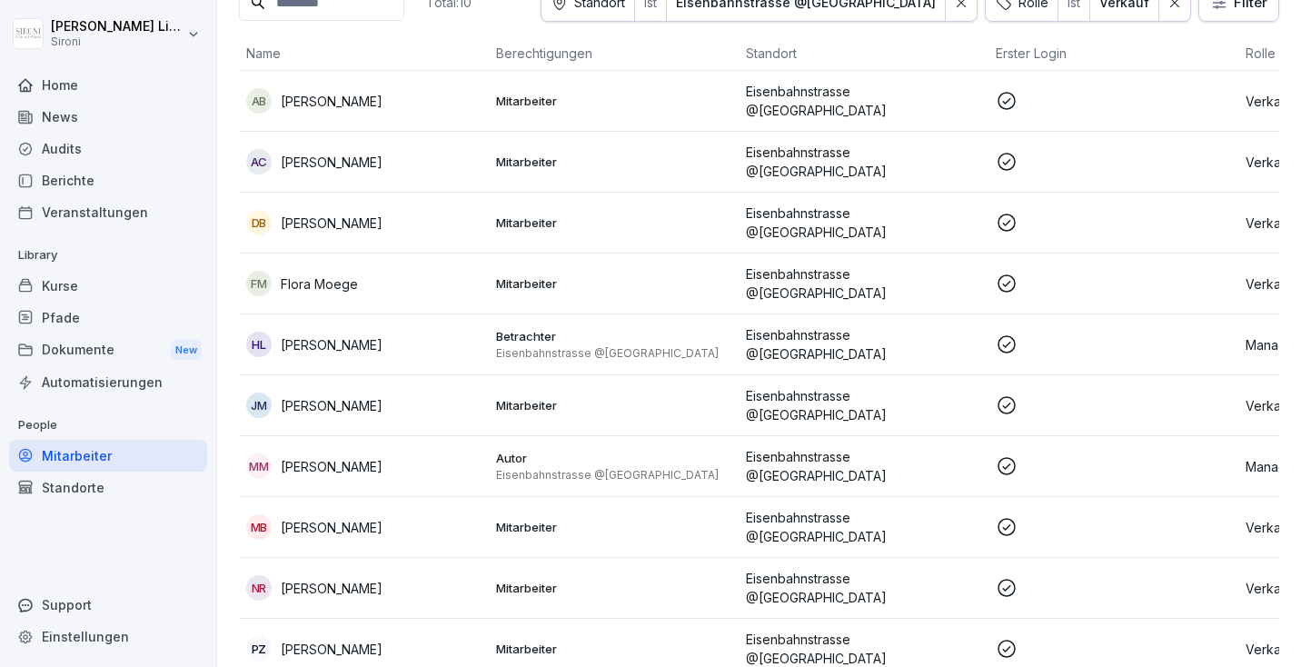
click at [579, 588] on td "Mitarbeiter" at bounding box center [614, 588] width 250 height 61
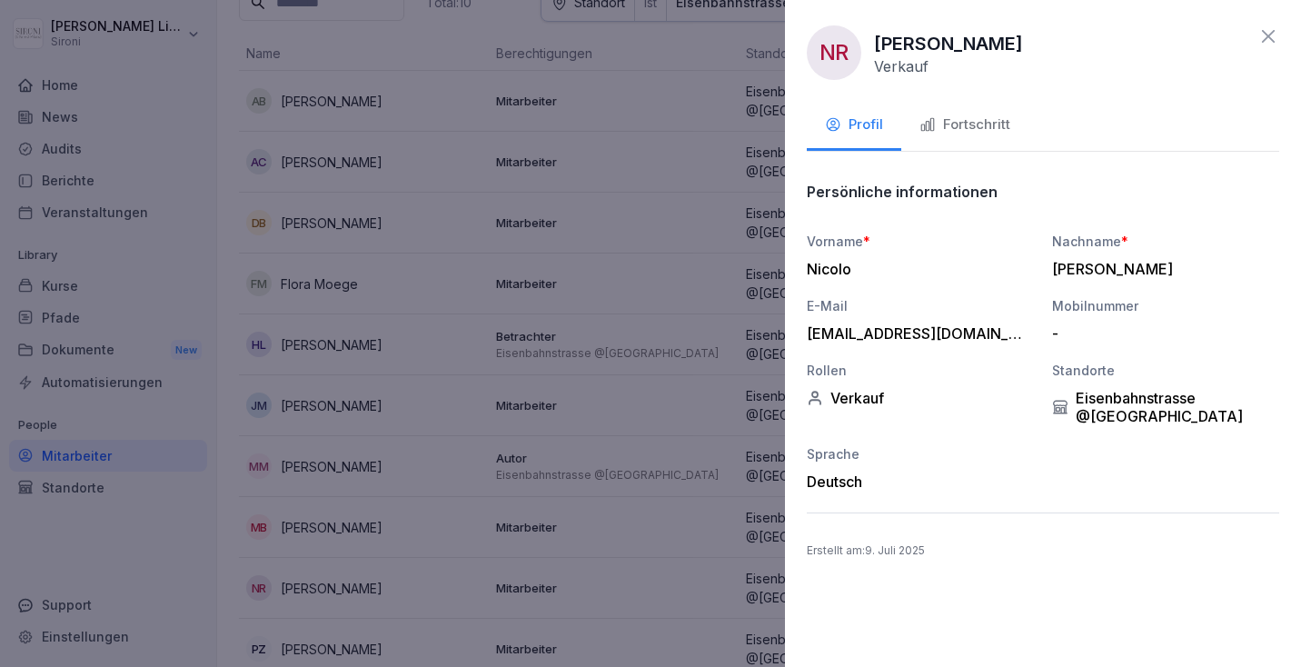
click at [972, 120] on div "Fortschritt" at bounding box center [965, 125] width 91 height 21
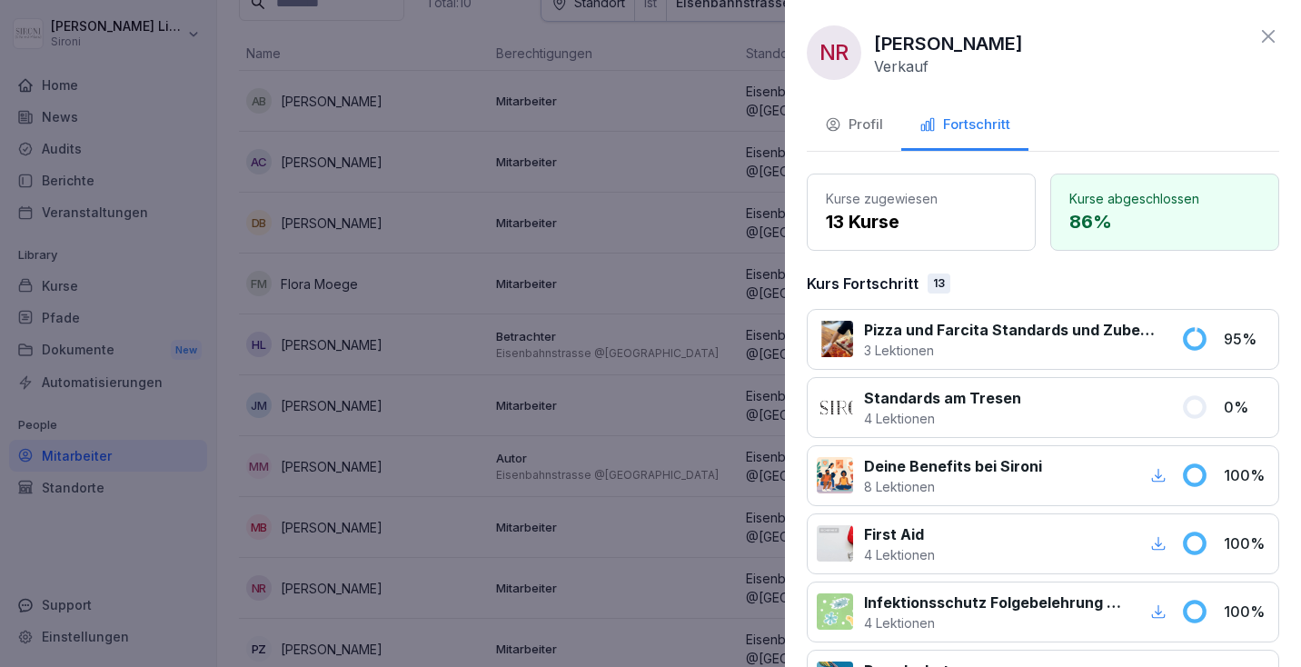
click at [550, 273] on div at bounding box center [650, 333] width 1301 height 667
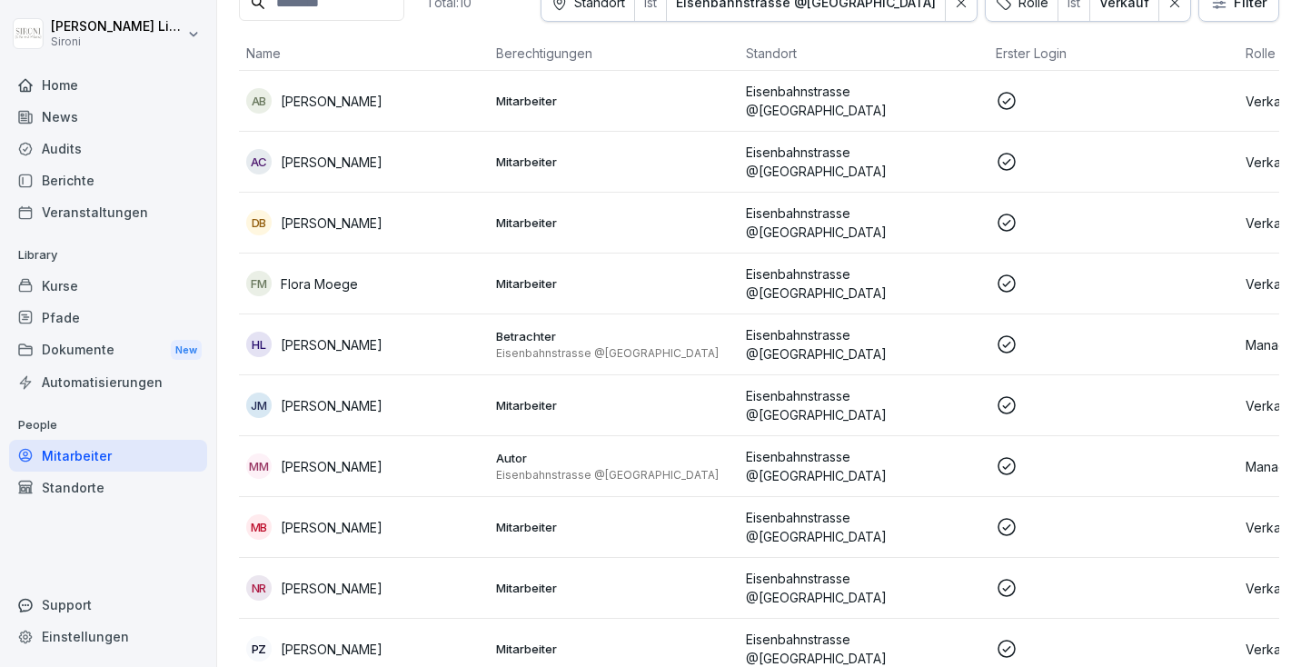
click at [631, 642] on td "Mitarbeiter" at bounding box center [614, 649] width 250 height 60
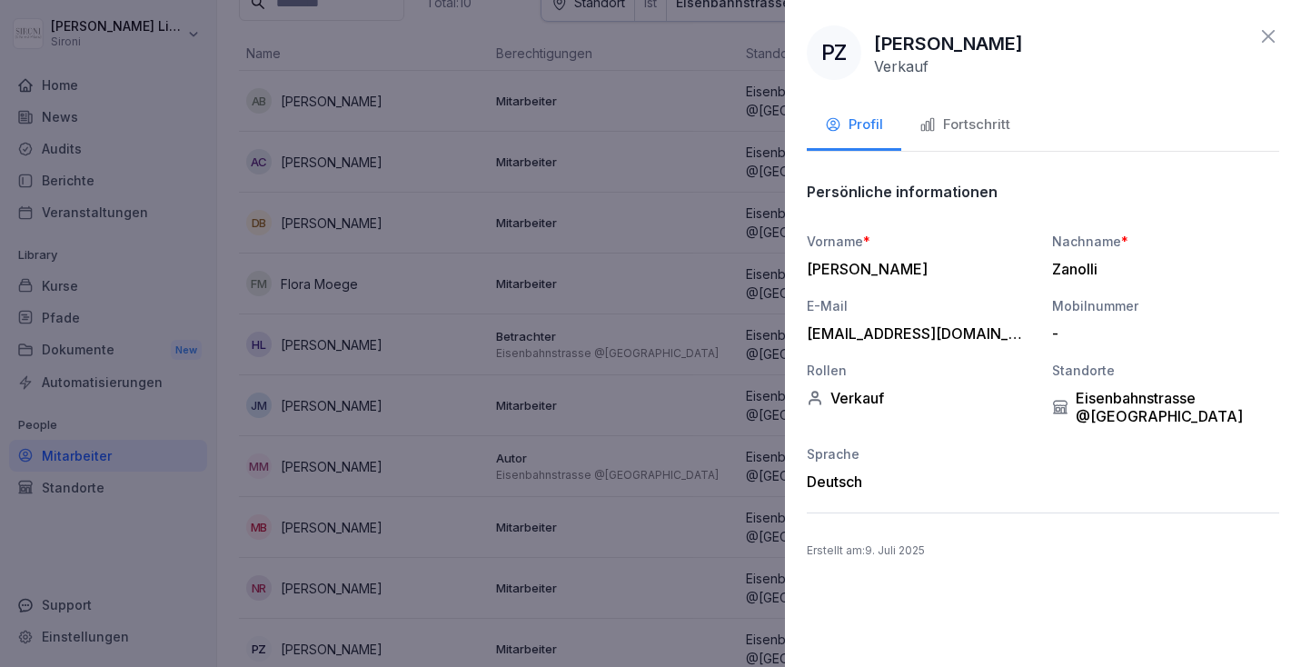
click at [961, 140] on button "Fortschritt" at bounding box center [964, 126] width 127 height 49
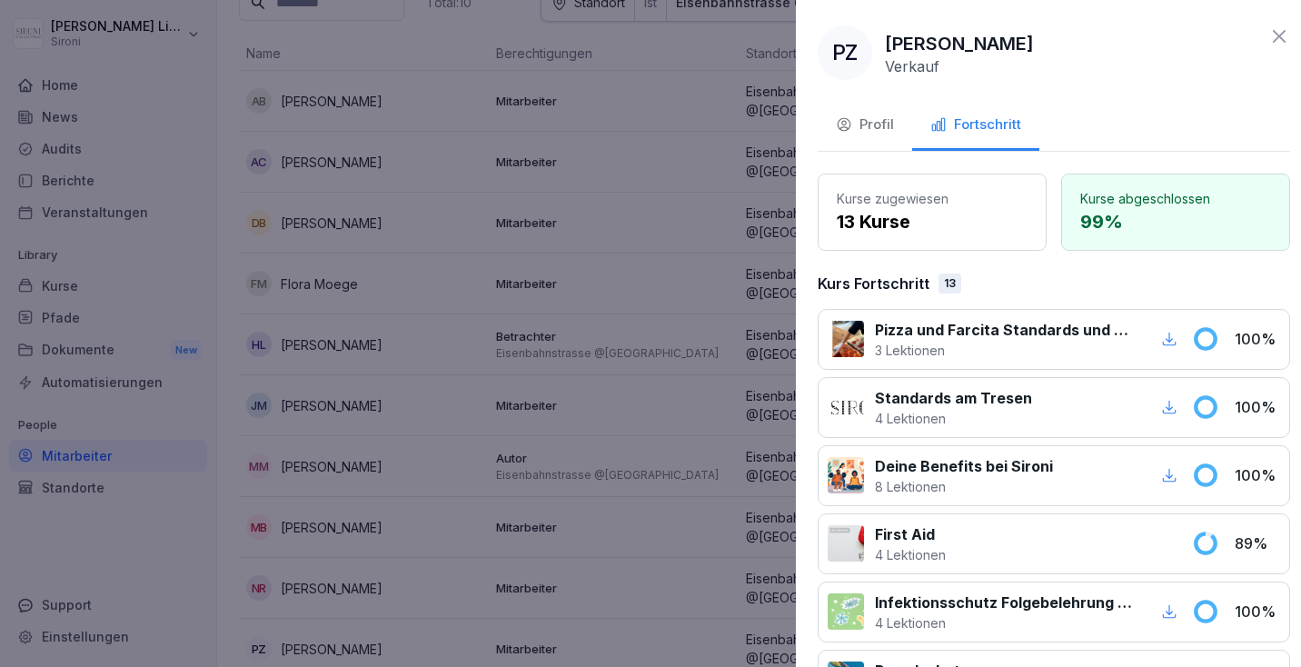
click at [505, 214] on div at bounding box center [650, 333] width 1301 height 667
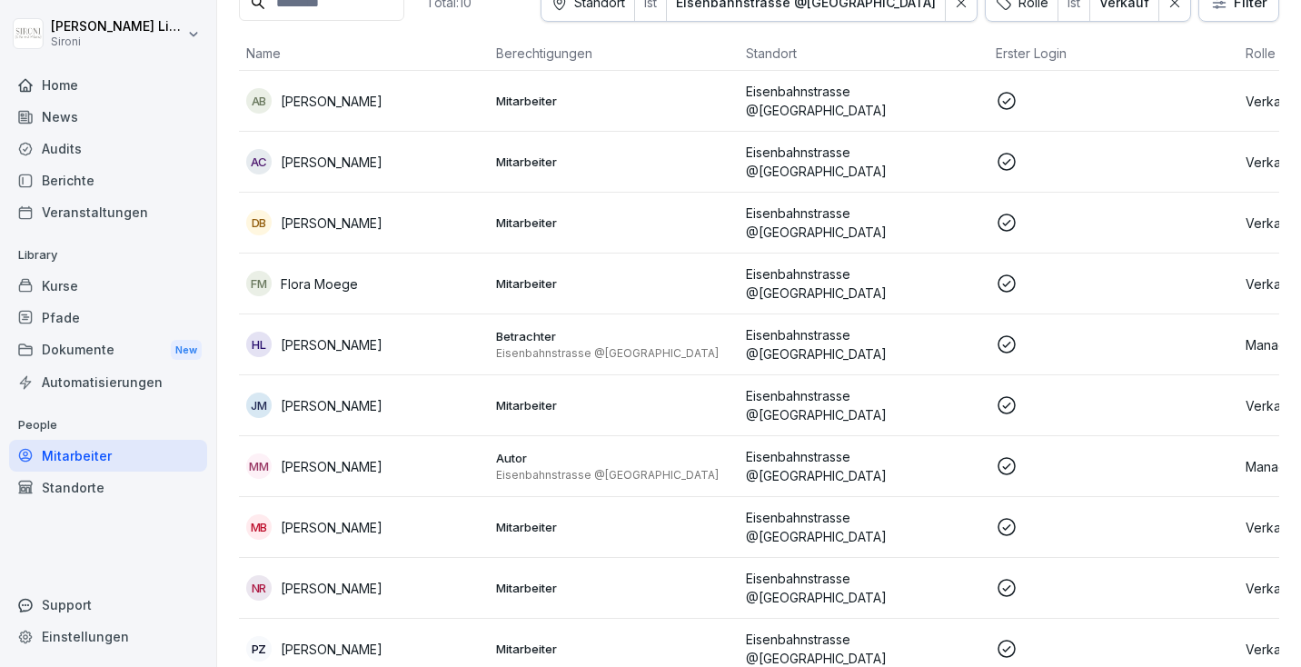
scroll to position [0, 0]
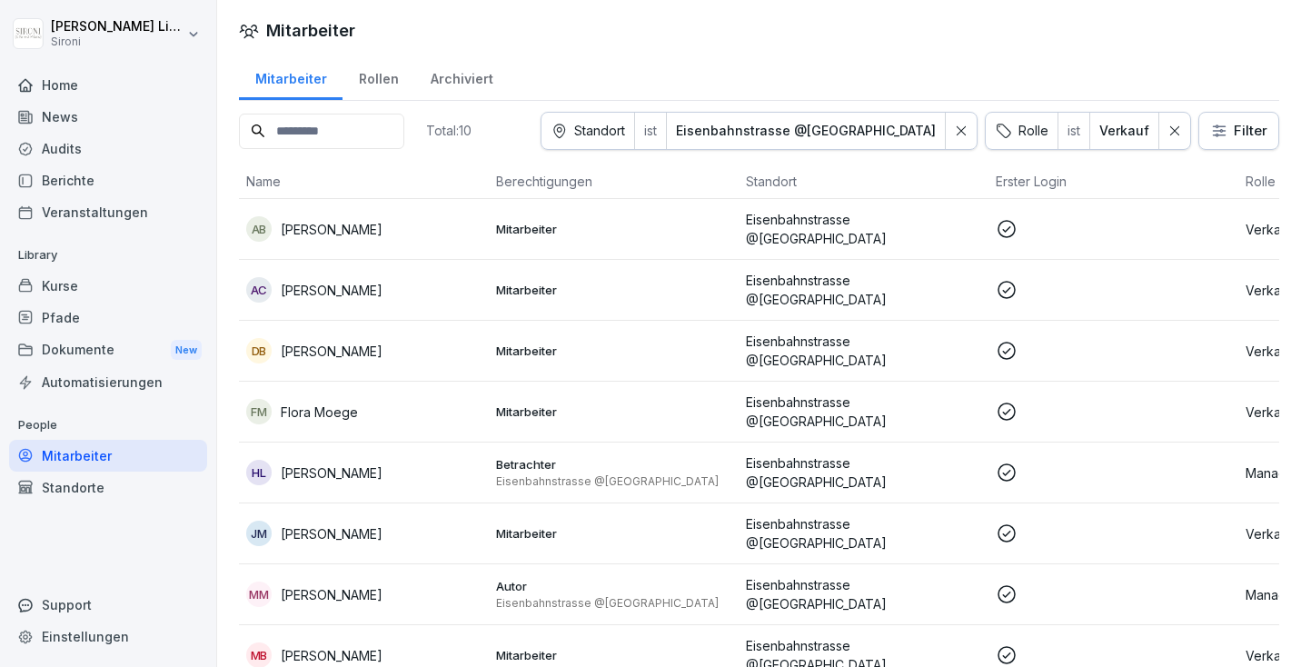
click at [763, 218] on p "Eisenbahnstrasse @[GEOGRAPHIC_DATA]" at bounding box center [863, 229] width 235 height 38
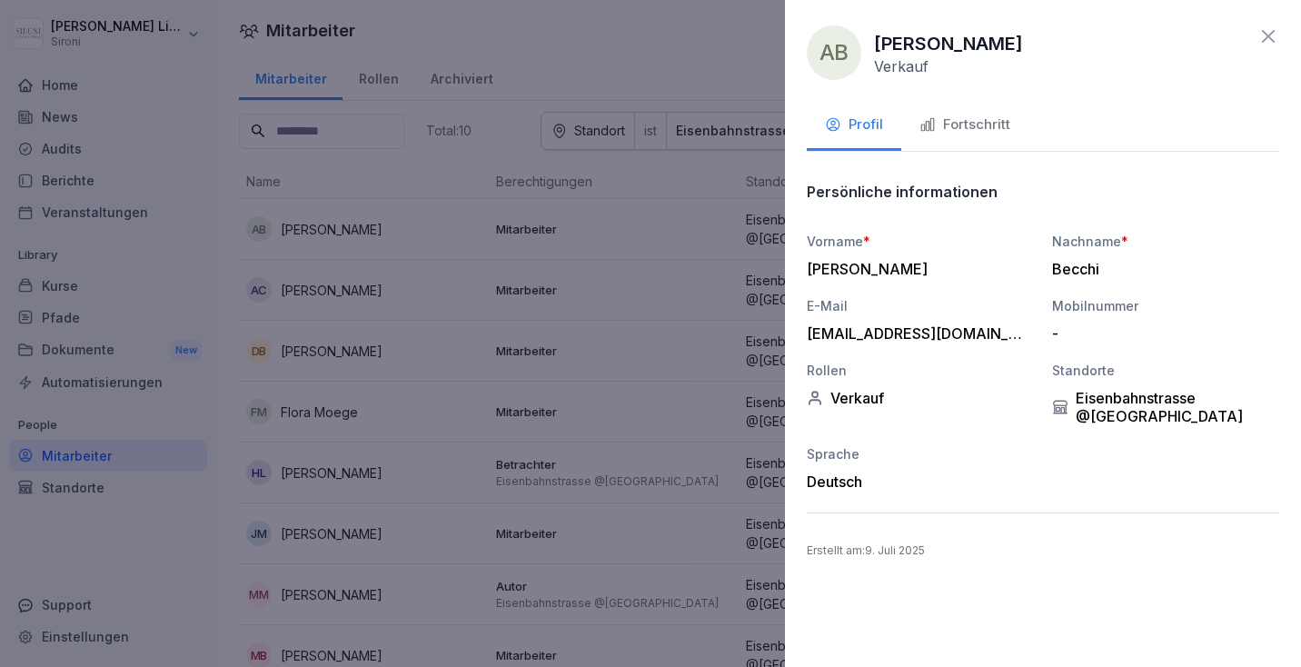
click at [950, 127] on div "Fortschritt" at bounding box center [965, 125] width 91 height 21
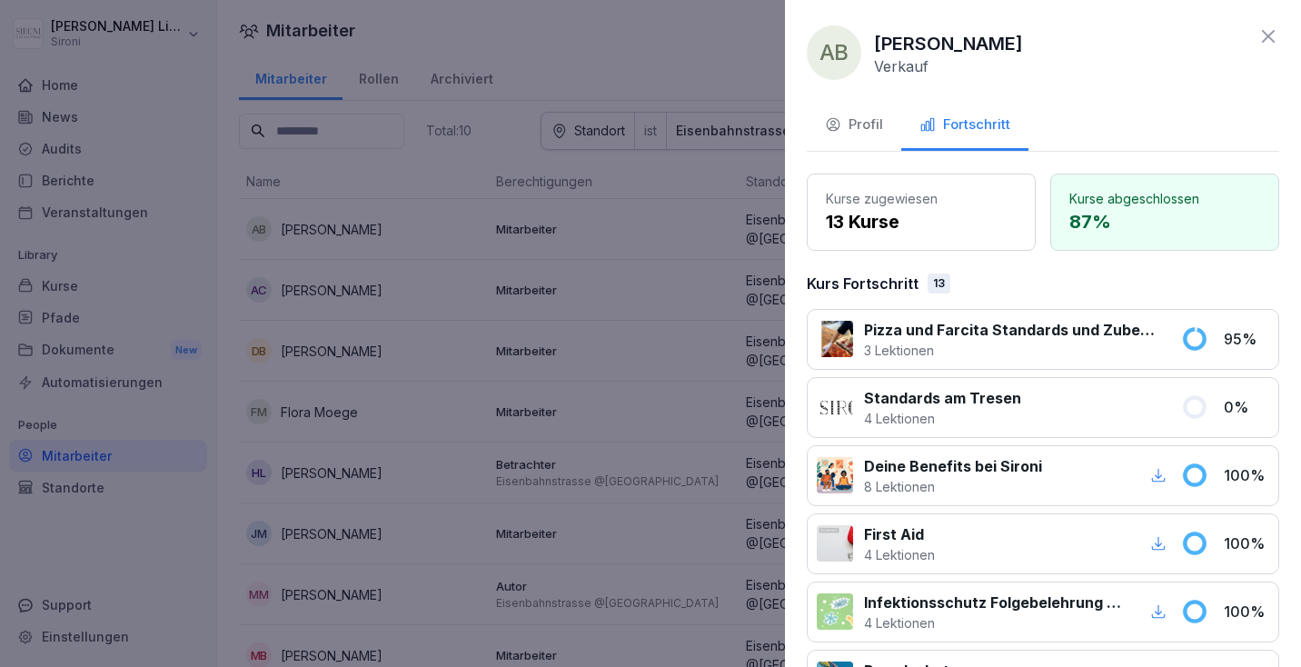
click at [1264, 36] on icon at bounding box center [1269, 36] width 22 height 22
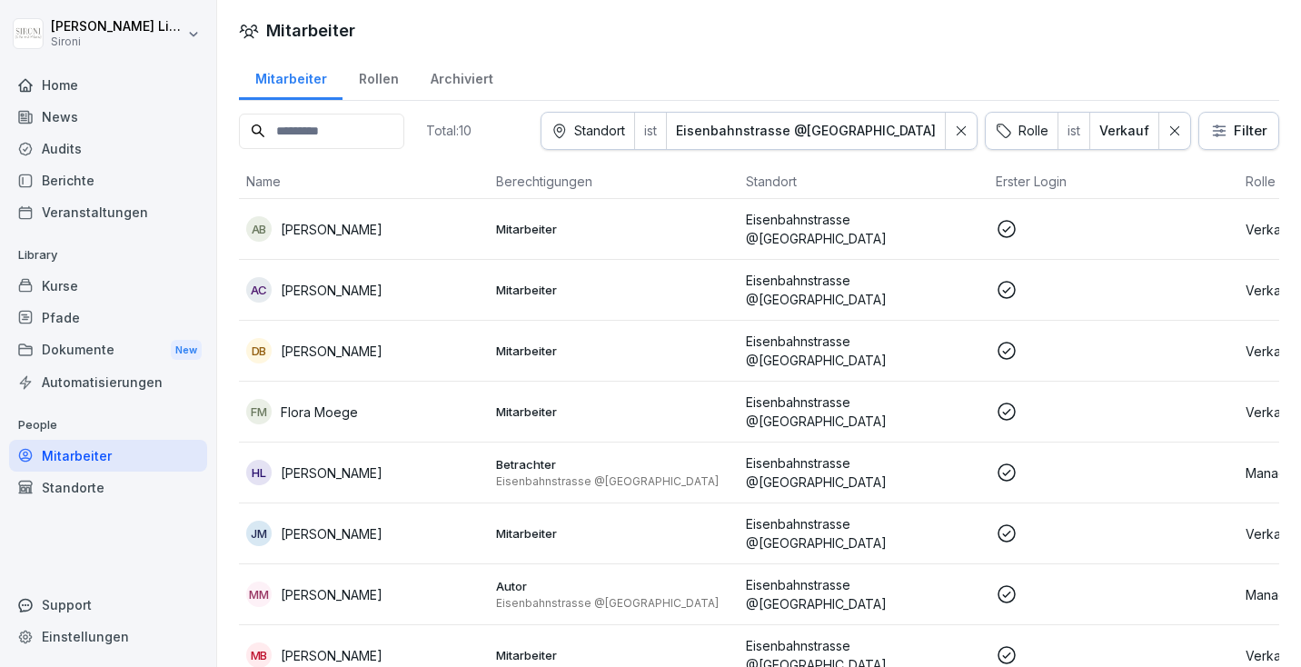
click at [261, 277] on div "AC" at bounding box center [258, 289] width 25 height 25
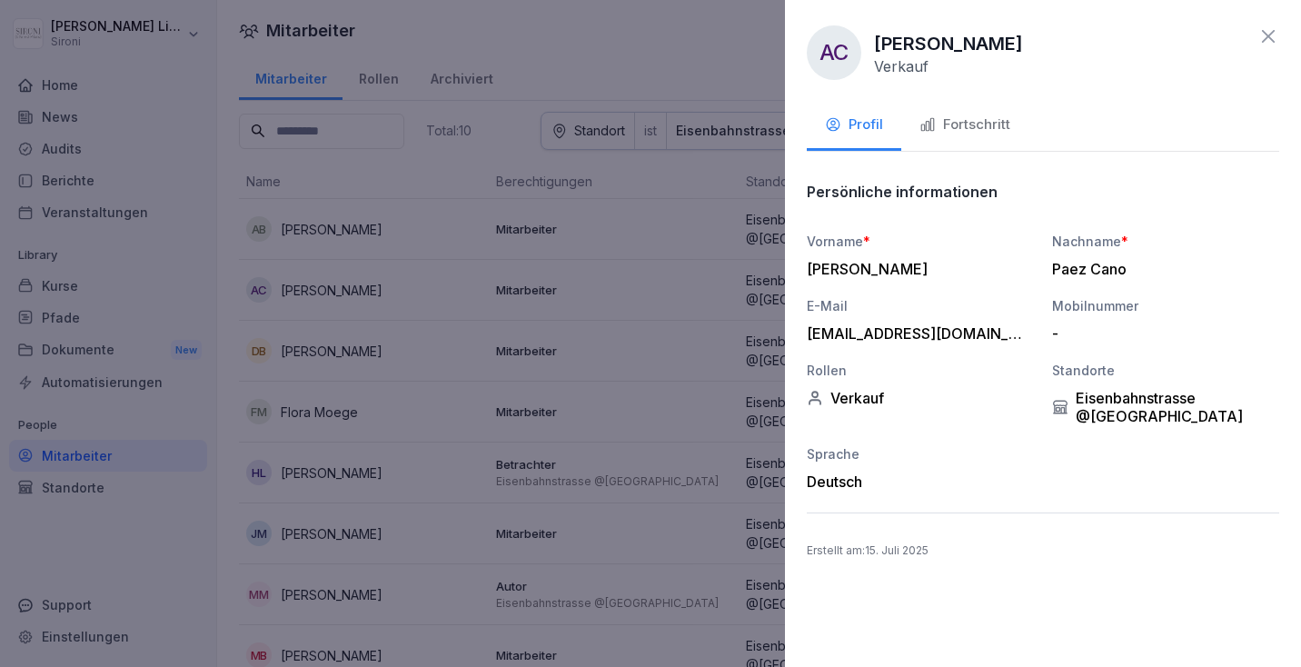
click at [970, 116] on div "Fortschritt" at bounding box center [965, 125] width 91 height 21
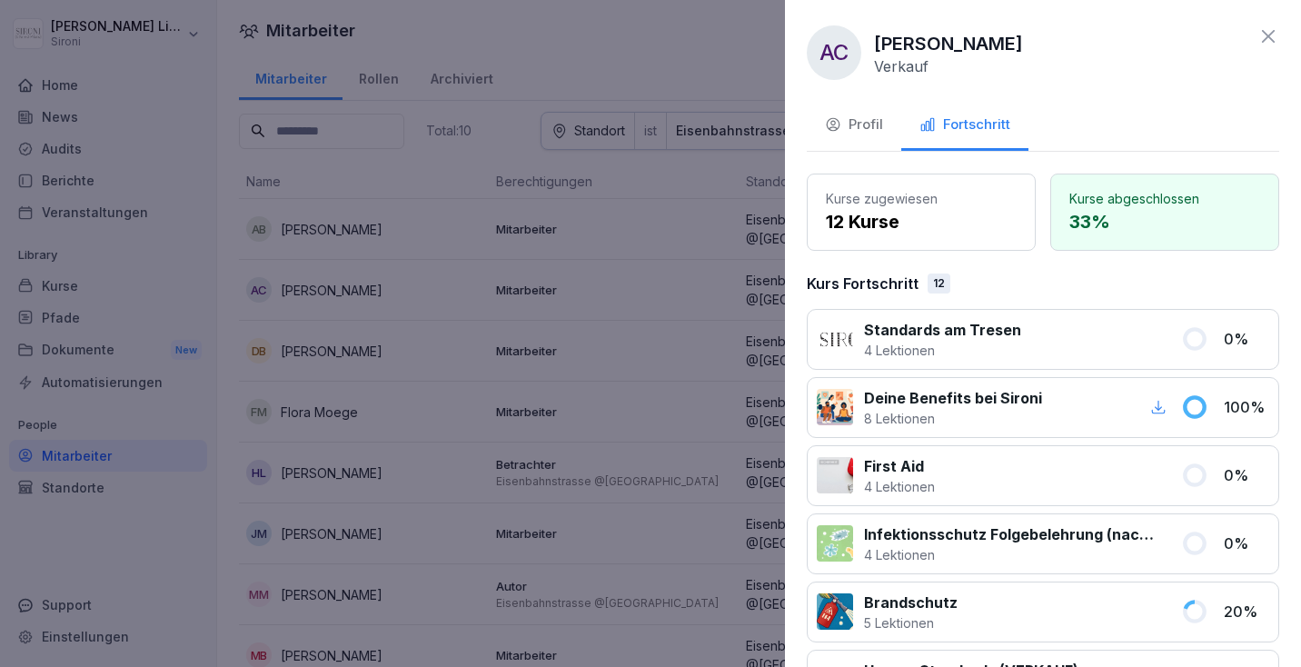
click at [687, 77] on div at bounding box center [650, 333] width 1301 height 667
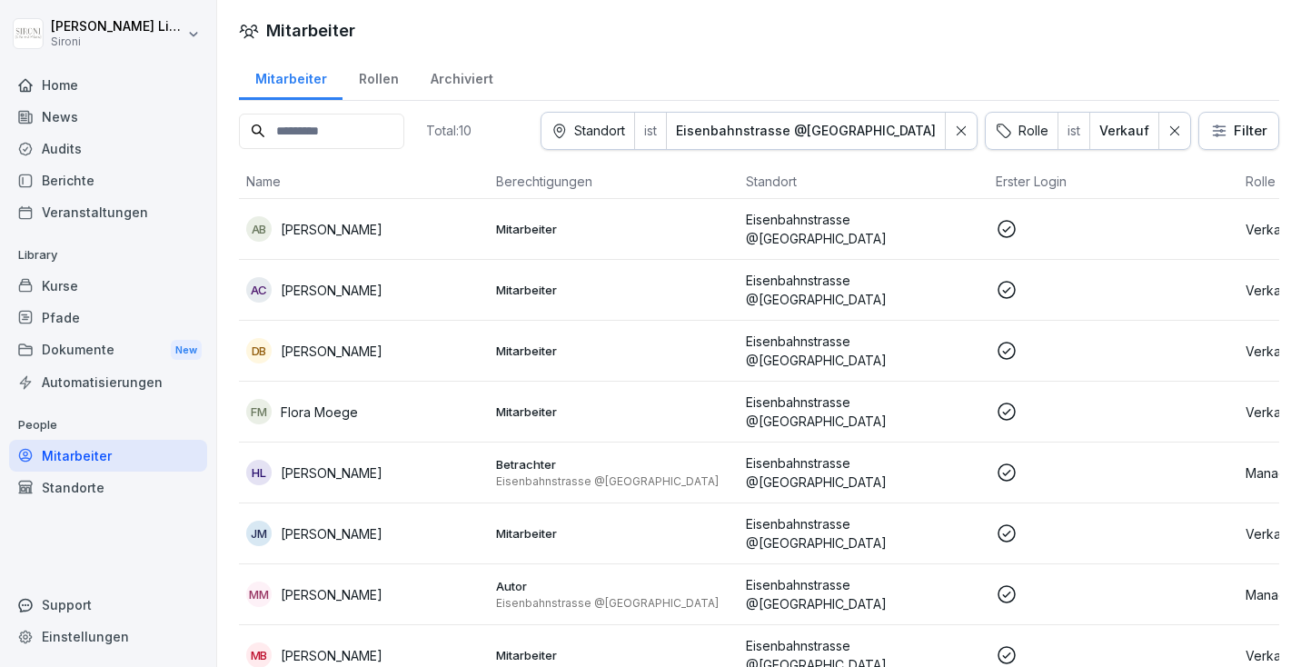
click at [537, 344] on p "Mitarbeiter" at bounding box center [613, 351] width 235 height 16
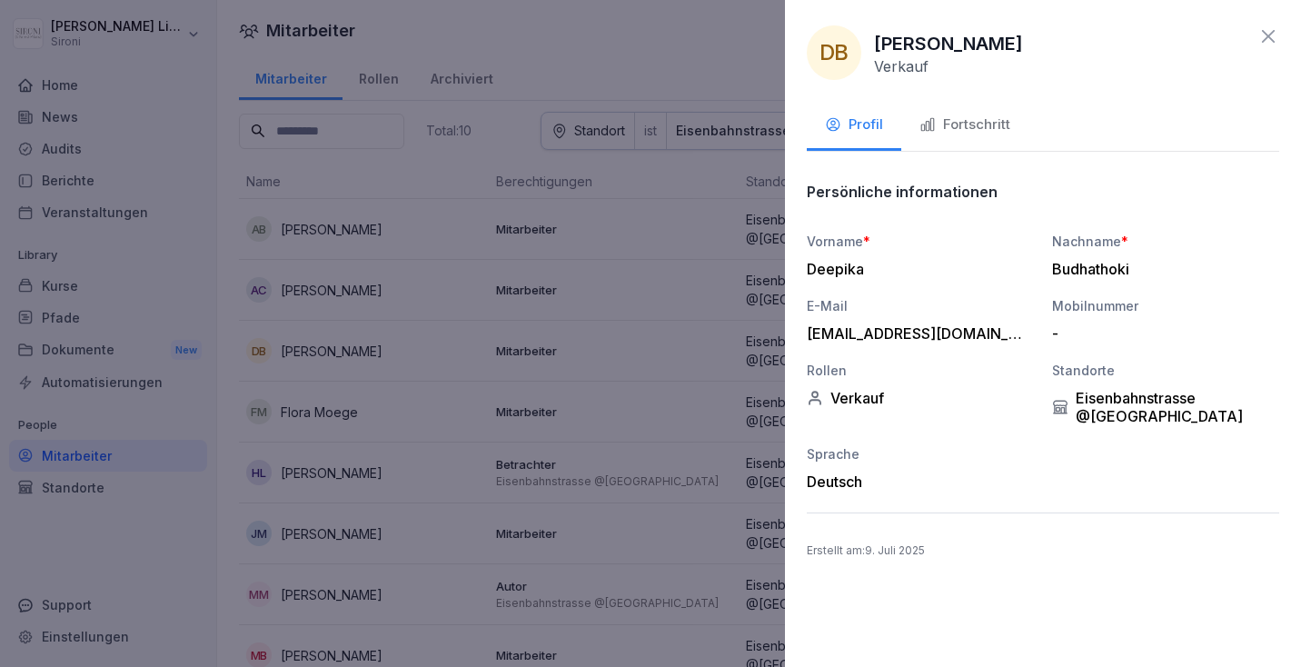
click at [952, 113] on button "Fortschritt" at bounding box center [964, 126] width 127 height 49
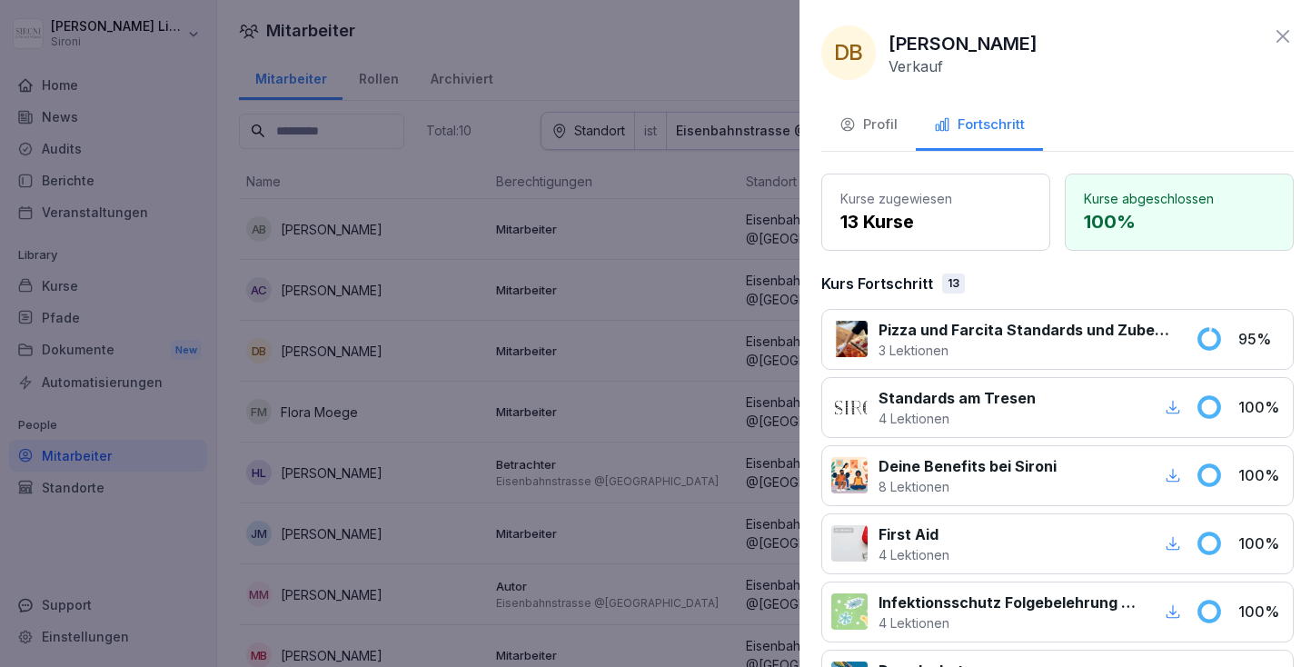
click at [574, 280] on div at bounding box center [650, 333] width 1301 height 667
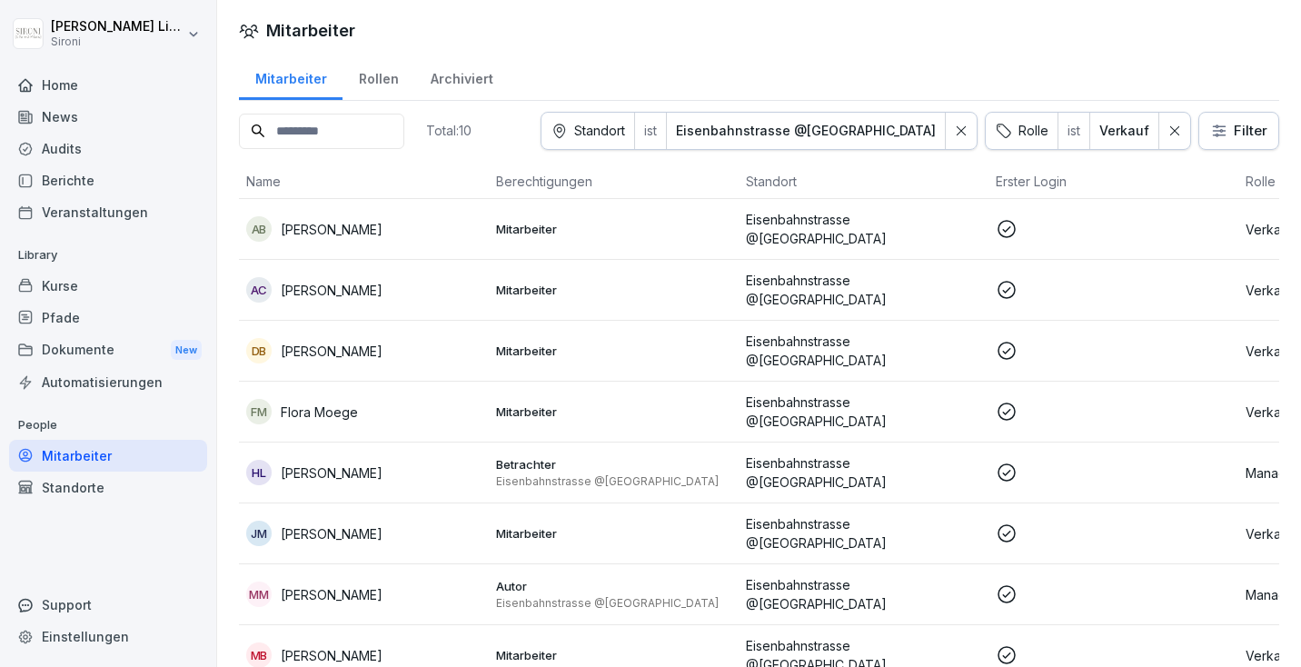
click at [485, 384] on td "FM Flora Moege" at bounding box center [364, 412] width 250 height 61
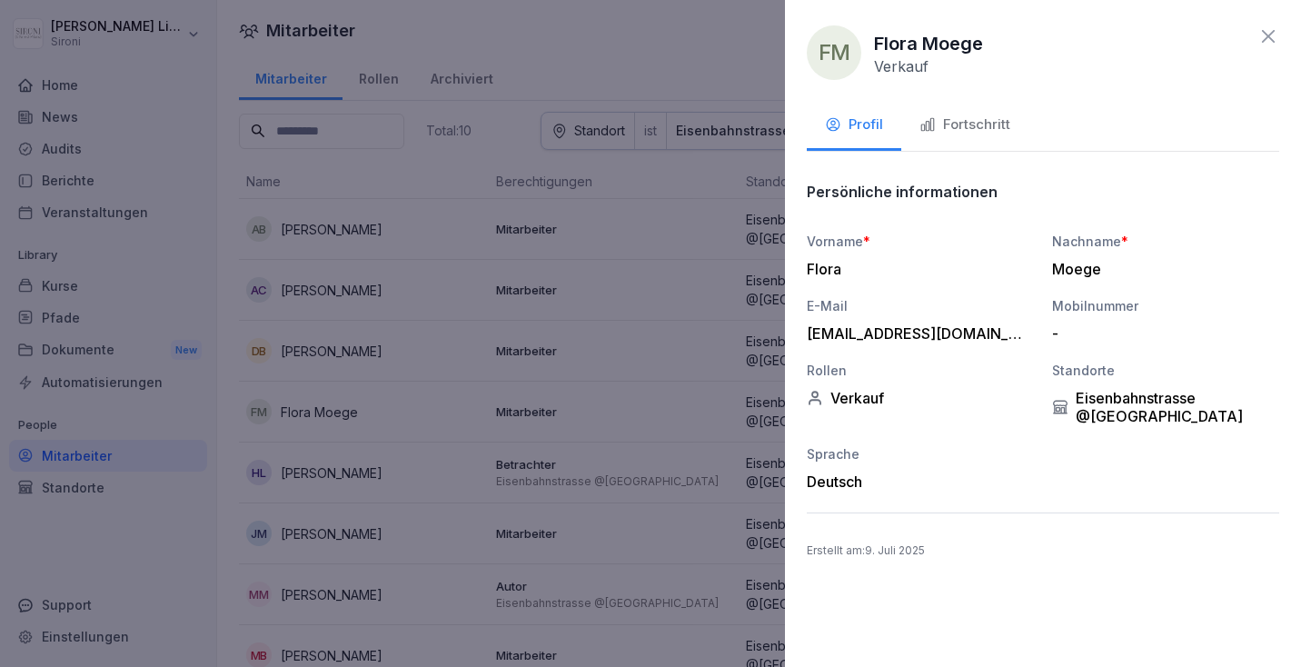
click at [959, 138] on button "Fortschritt" at bounding box center [964, 126] width 127 height 49
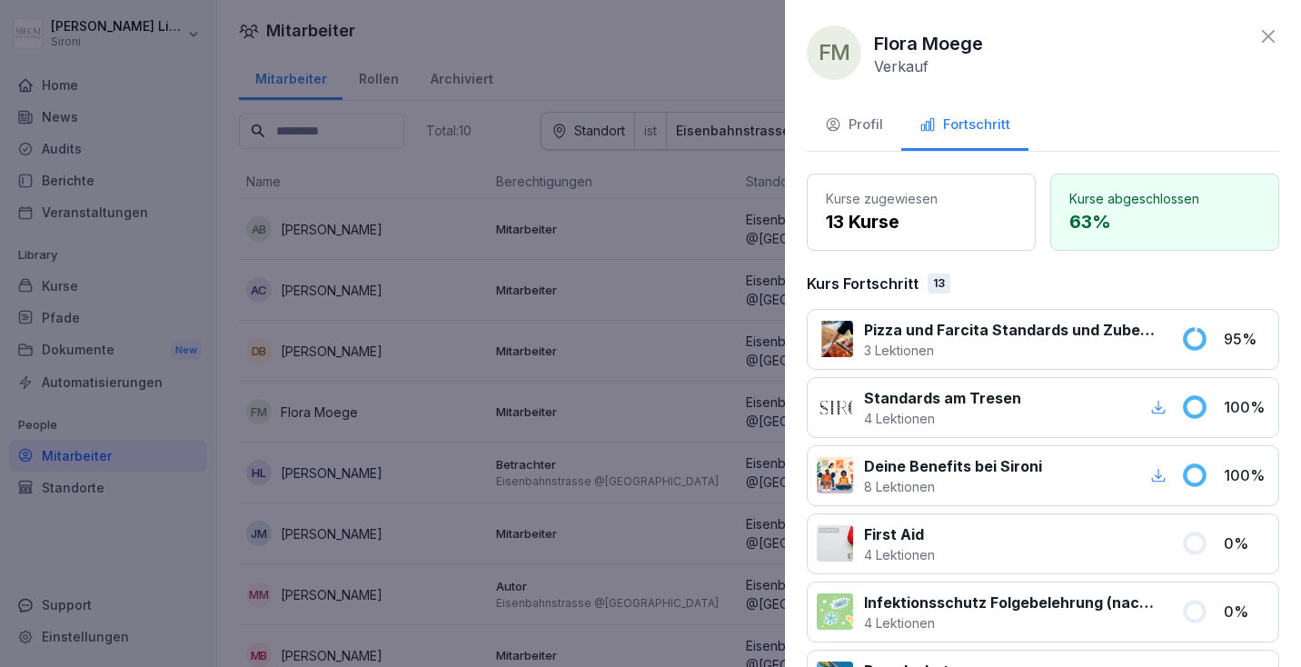
click at [383, 20] on div at bounding box center [650, 333] width 1301 height 667
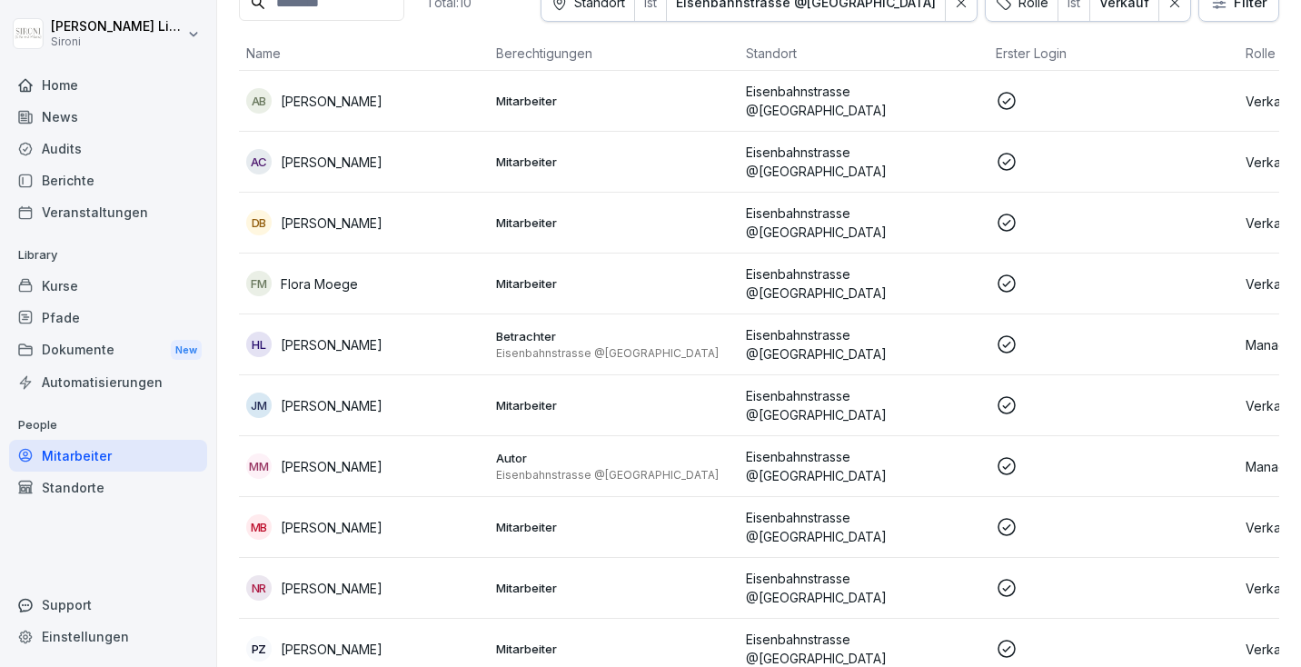
scroll to position [127, 0]
click at [400, 393] on div "[PERSON_NAME]" at bounding box center [363, 405] width 235 height 25
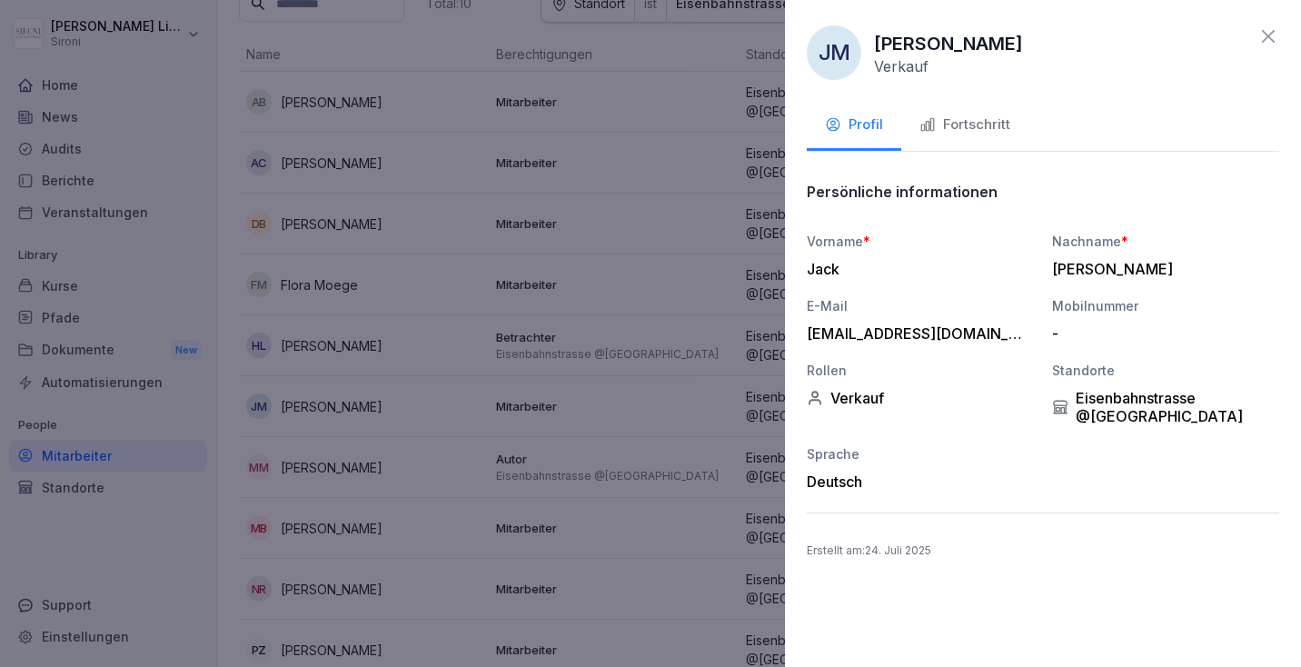
click at [502, 279] on div at bounding box center [650, 333] width 1301 height 667
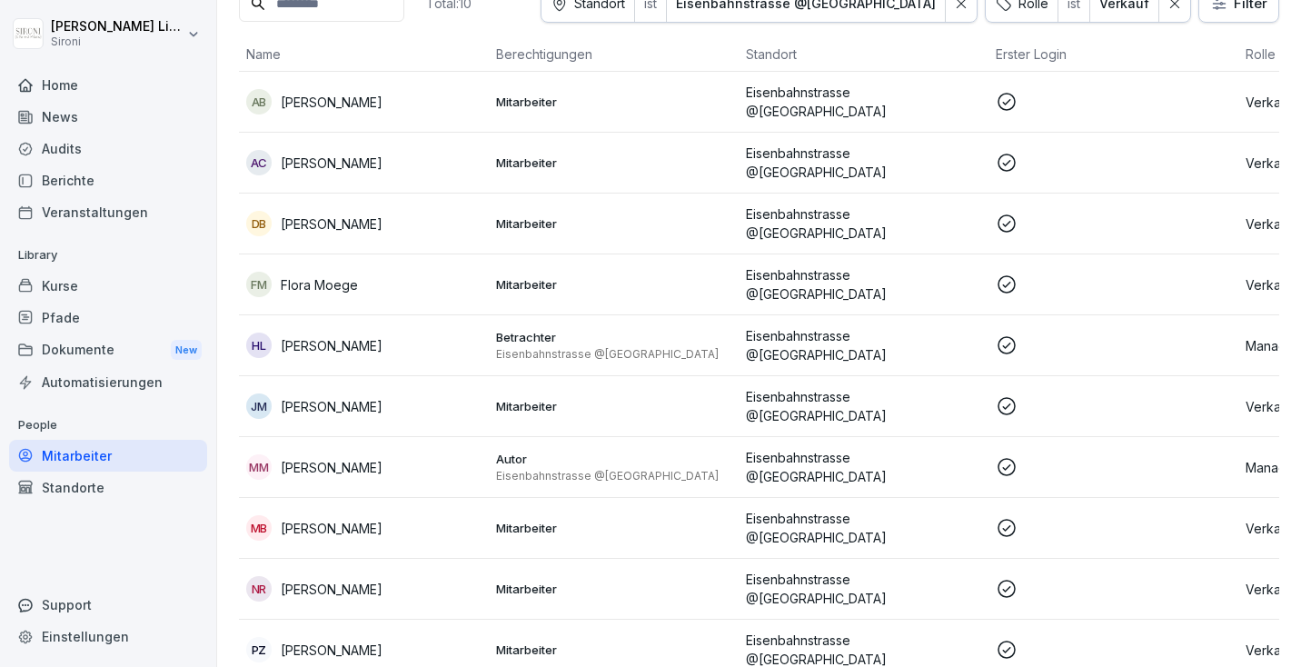
click at [399, 398] on div "[PERSON_NAME]" at bounding box center [363, 405] width 235 height 25
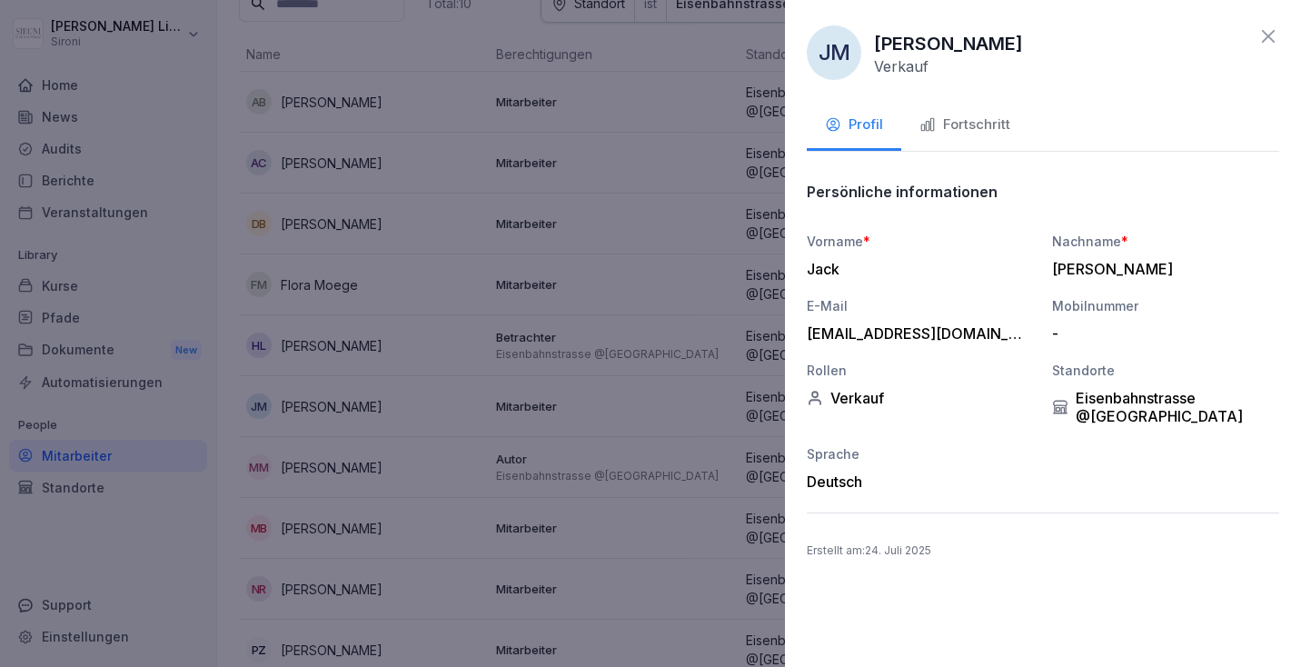
click at [953, 132] on div "Fortschritt" at bounding box center [965, 125] width 91 height 21
click at [613, 192] on div at bounding box center [650, 333] width 1301 height 667
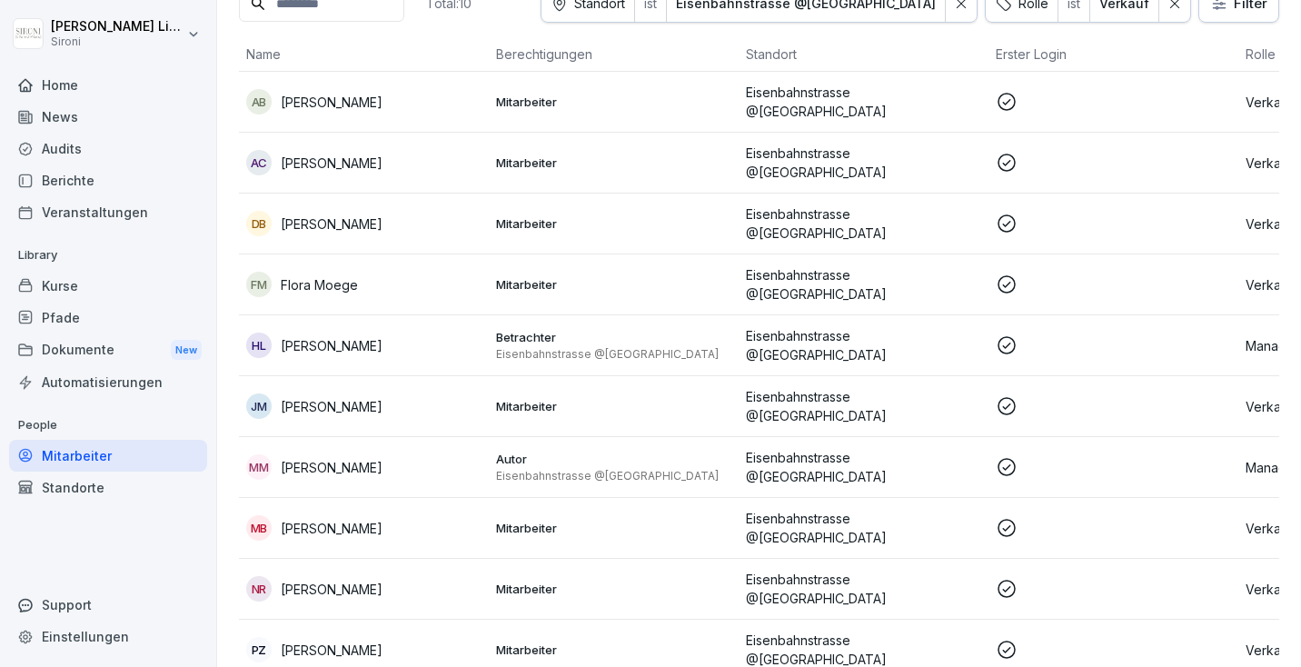
click at [408, 515] on div "MB [PERSON_NAME]" at bounding box center [363, 527] width 235 height 25
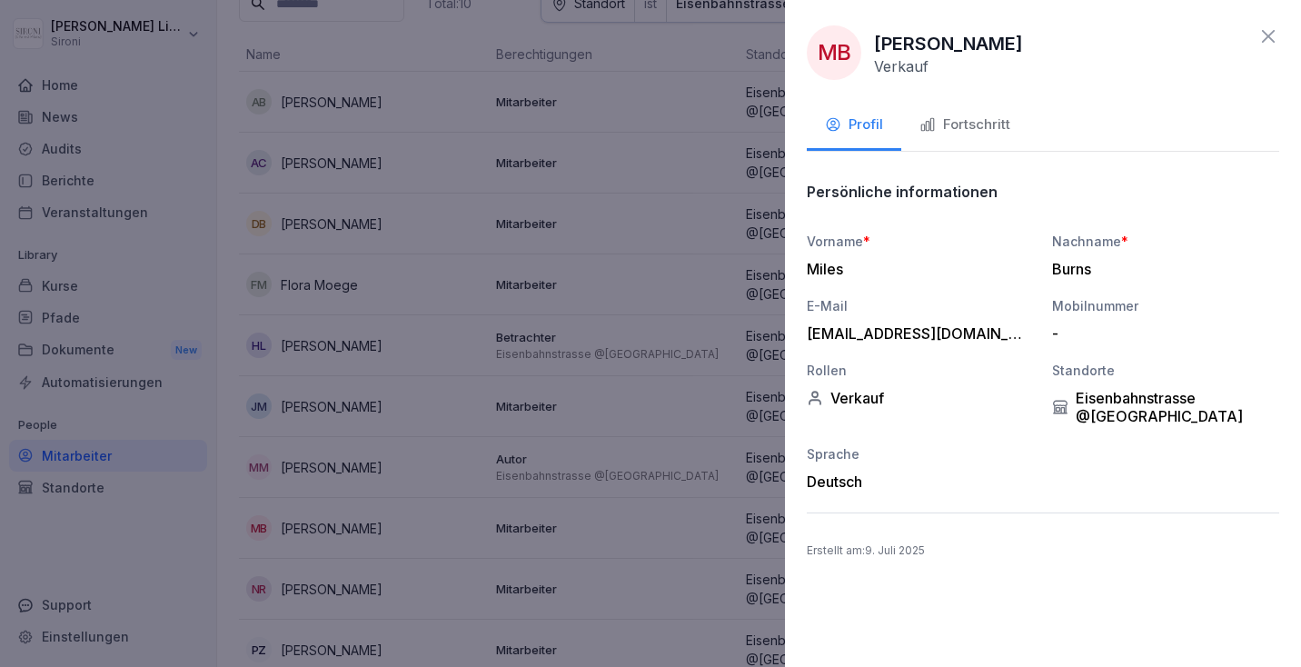
click at [974, 111] on button "Fortschritt" at bounding box center [964, 126] width 127 height 49
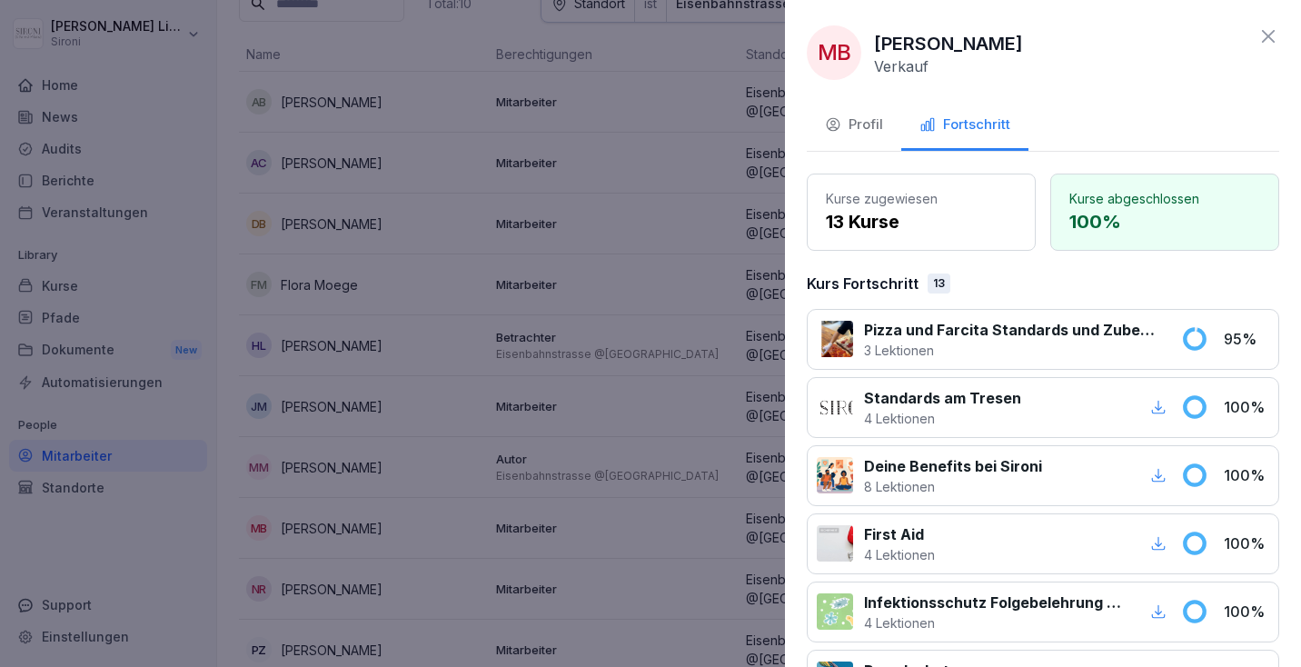
click at [465, 312] on div at bounding box center [650, 333] width 1301 height 667
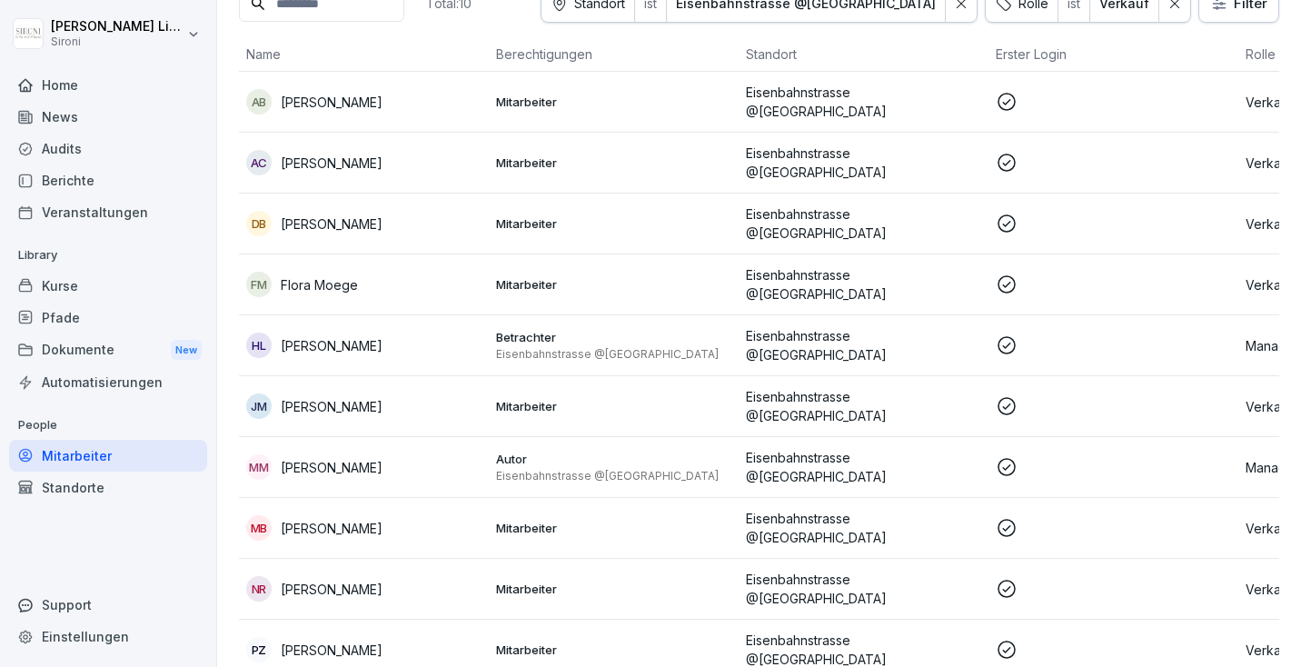
click at [430, 559] on td "NR [PERSON_NAME]" at bounding box center [364, 589] width 250 height 61
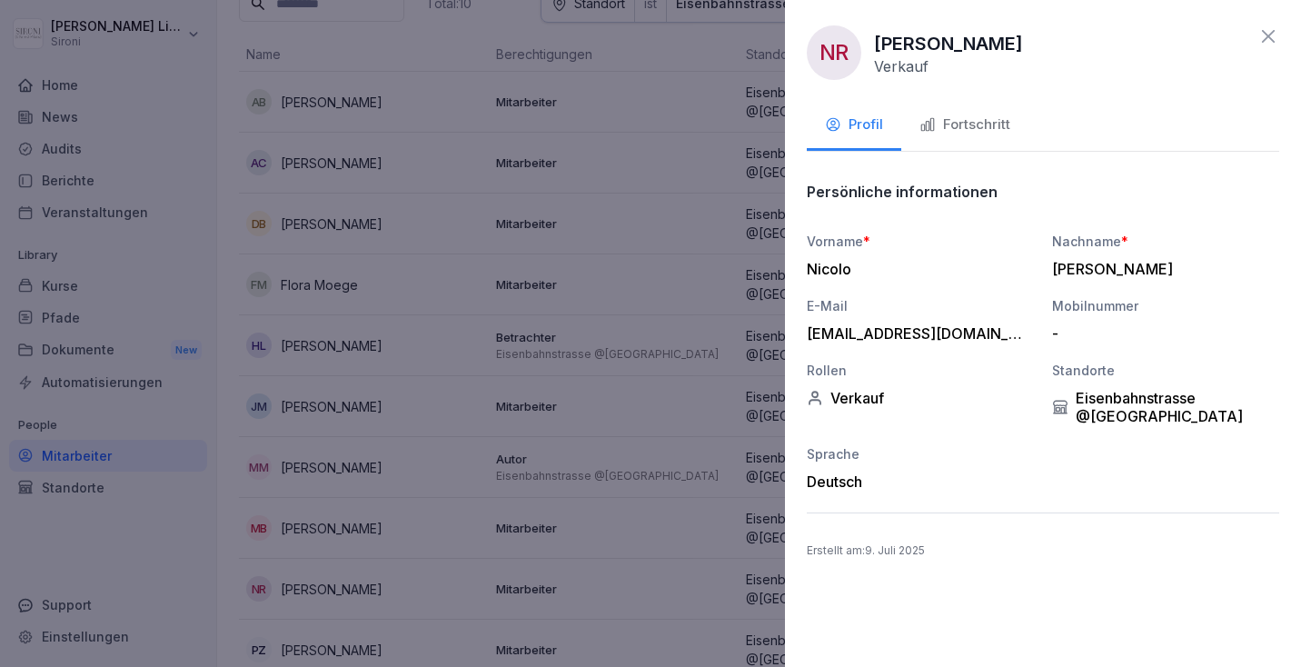
click at [973, 117] on div "Fortschritt" at bounding box center [965, 125] width 91 height 21
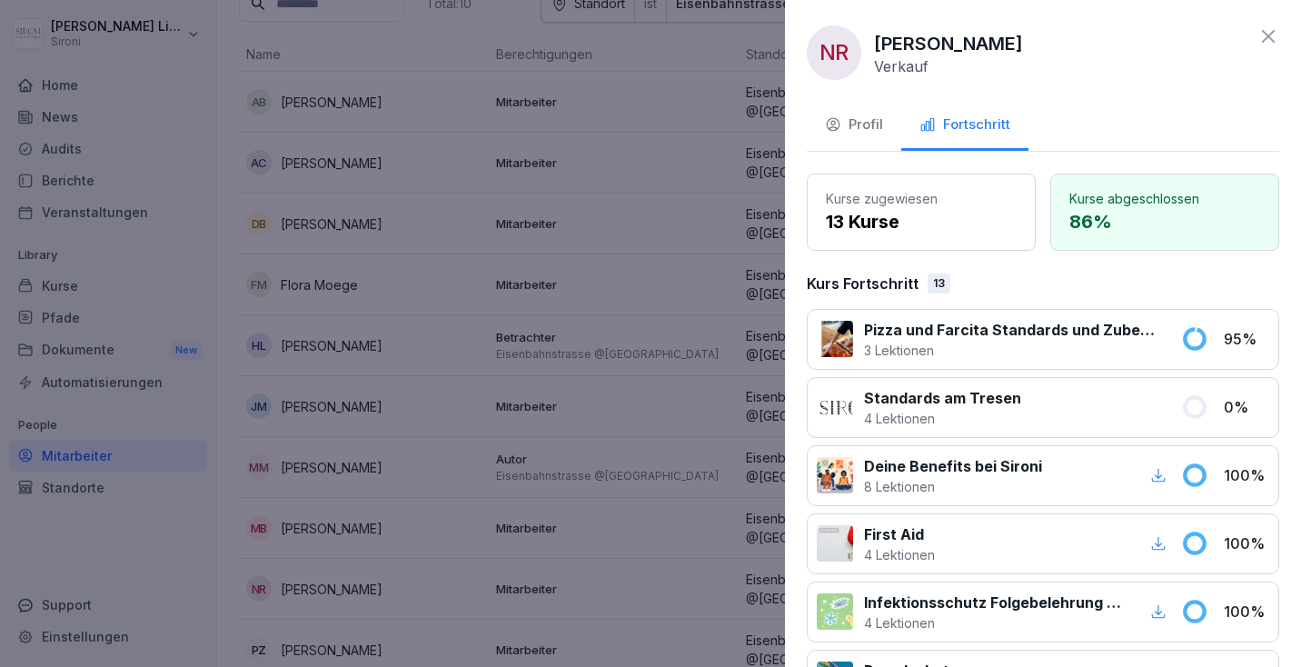
click at [514, 207] on div at bounding box center [650, 333] width 1301 height 667
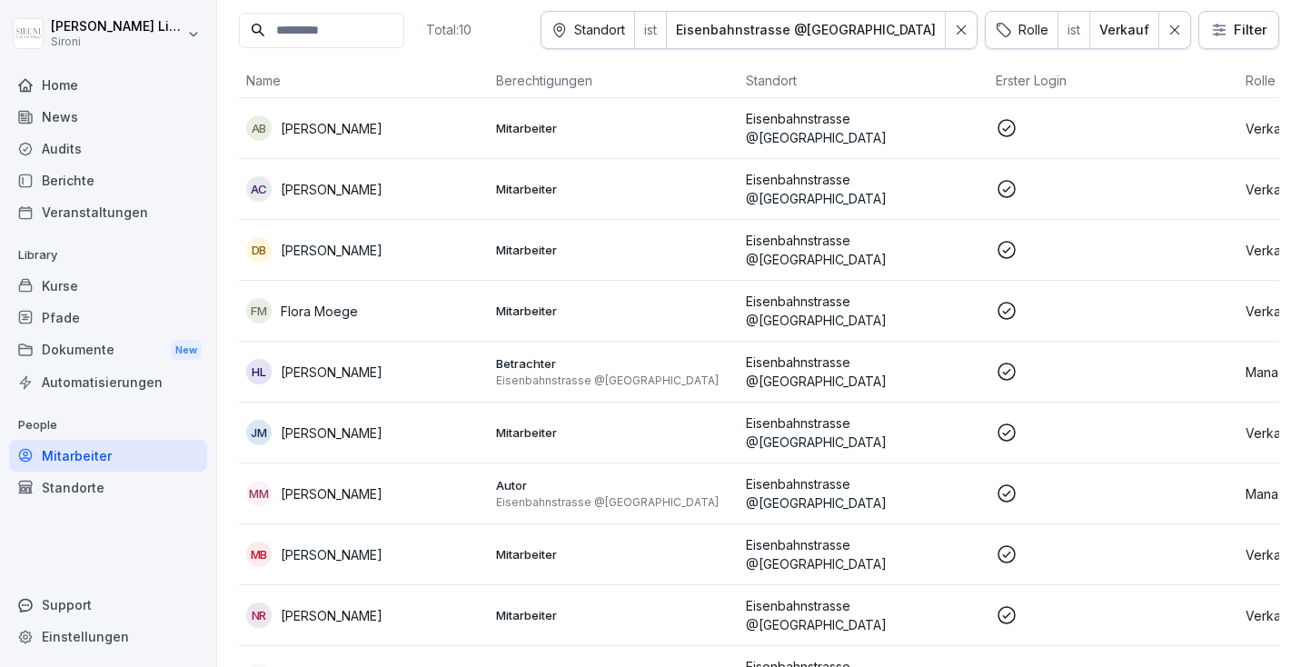
scroll to position [128, 0]
